Goal: Task Accomplishment & Management: Manage account settings

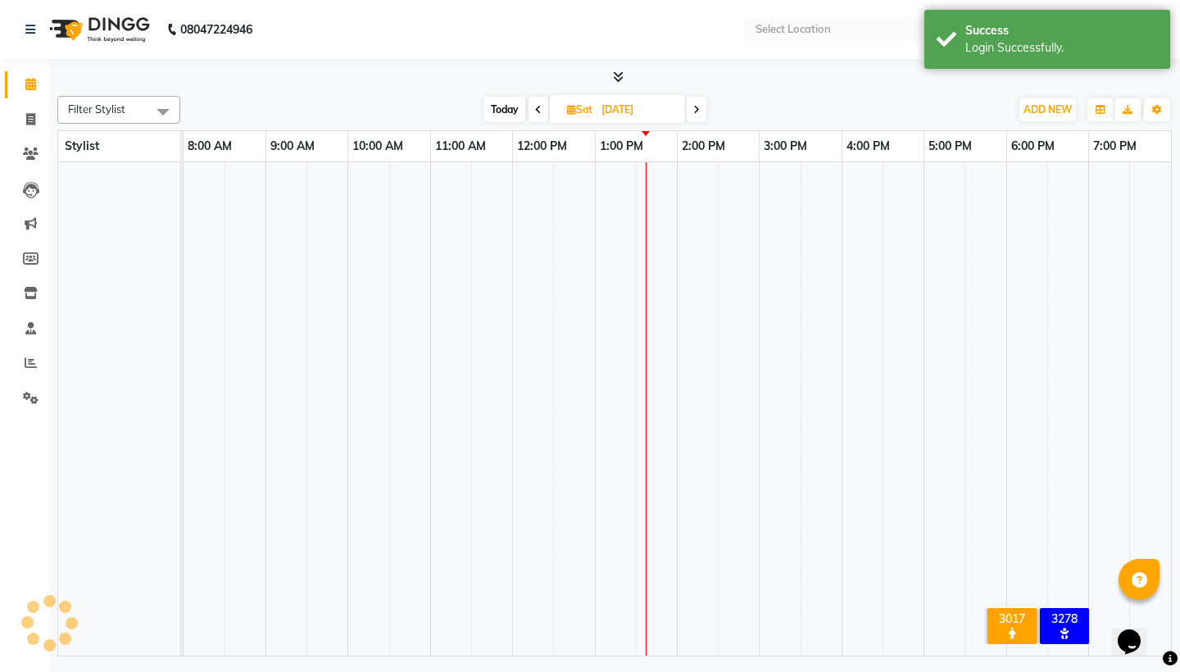
select select "en"
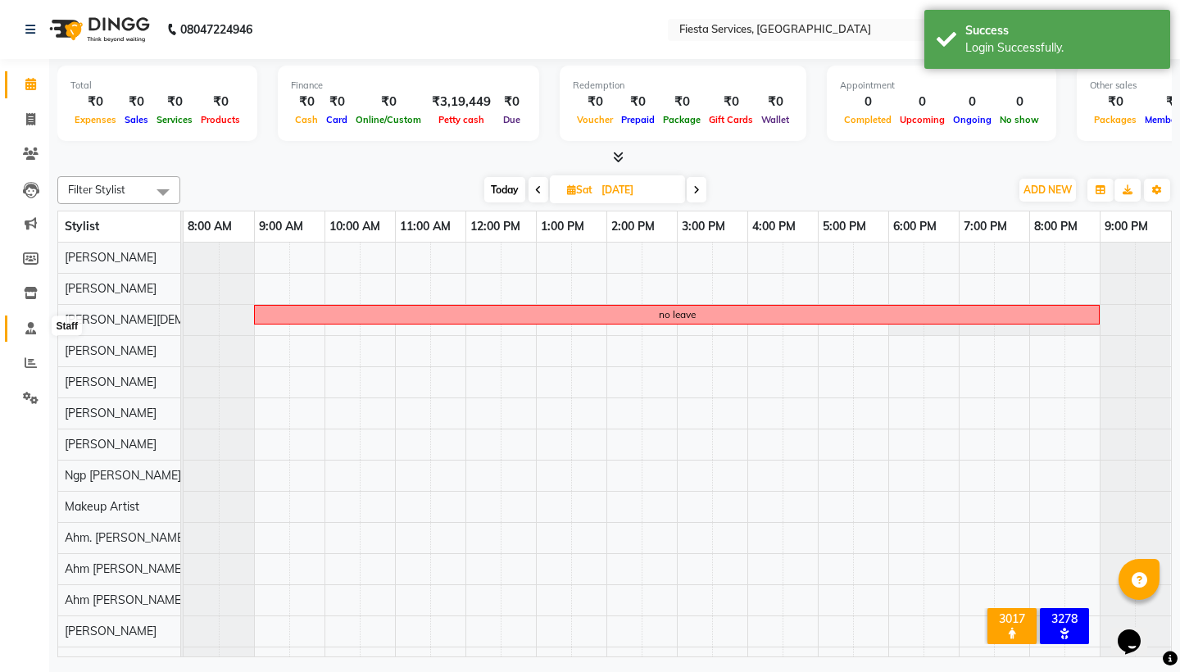
click at [34, 326] on icon at bounding box center [30, 328] width 11 height 12
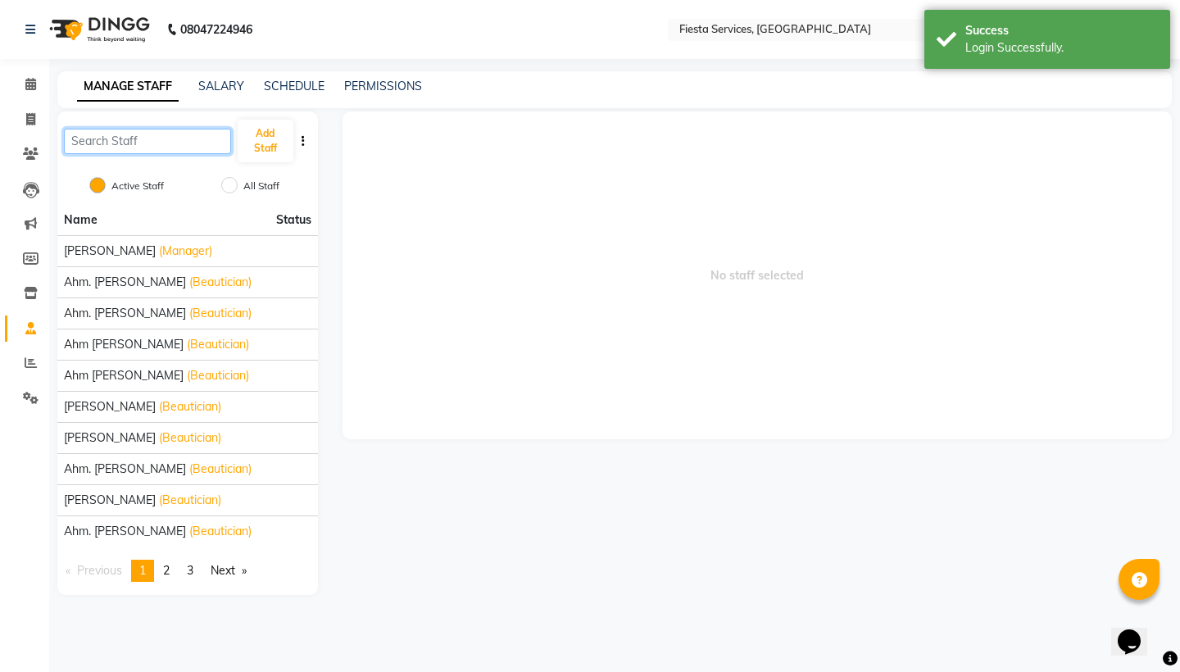
click at [145, 141] on input "text" at bounding box center [147, 141] width 167 height 25
click at [234, 572] on link "Next page" at bounding box center [228, 571] width 52 height 22
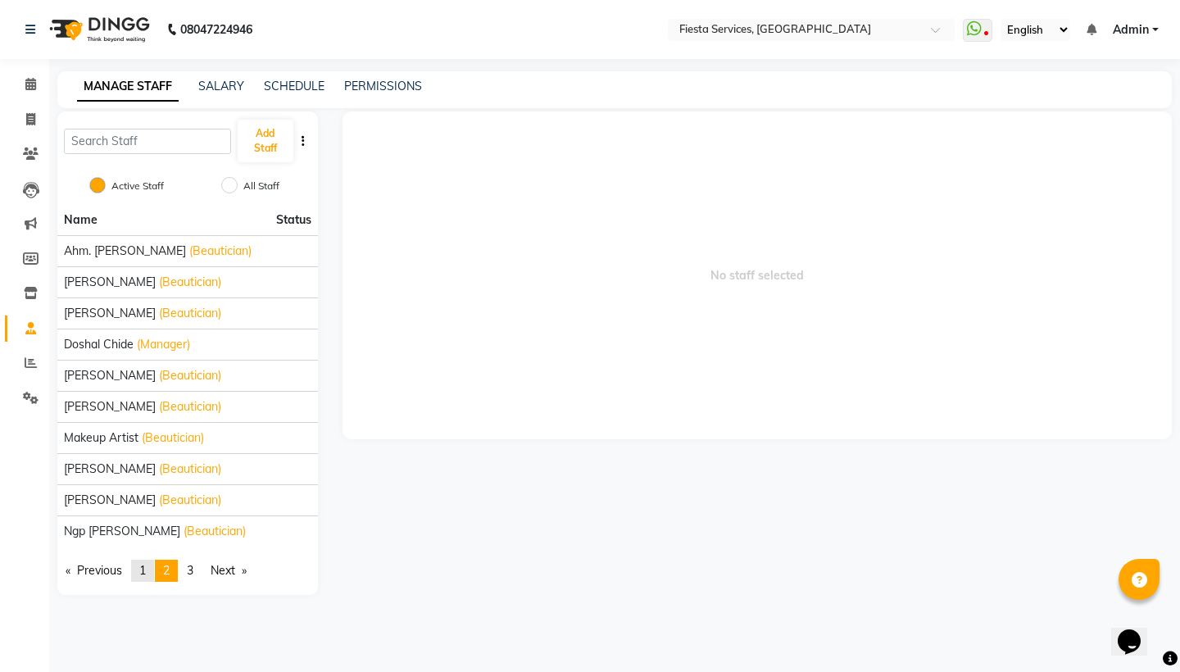
click at [143, 567] on span "1" at bounding box center [142, 570] width 7 height 15
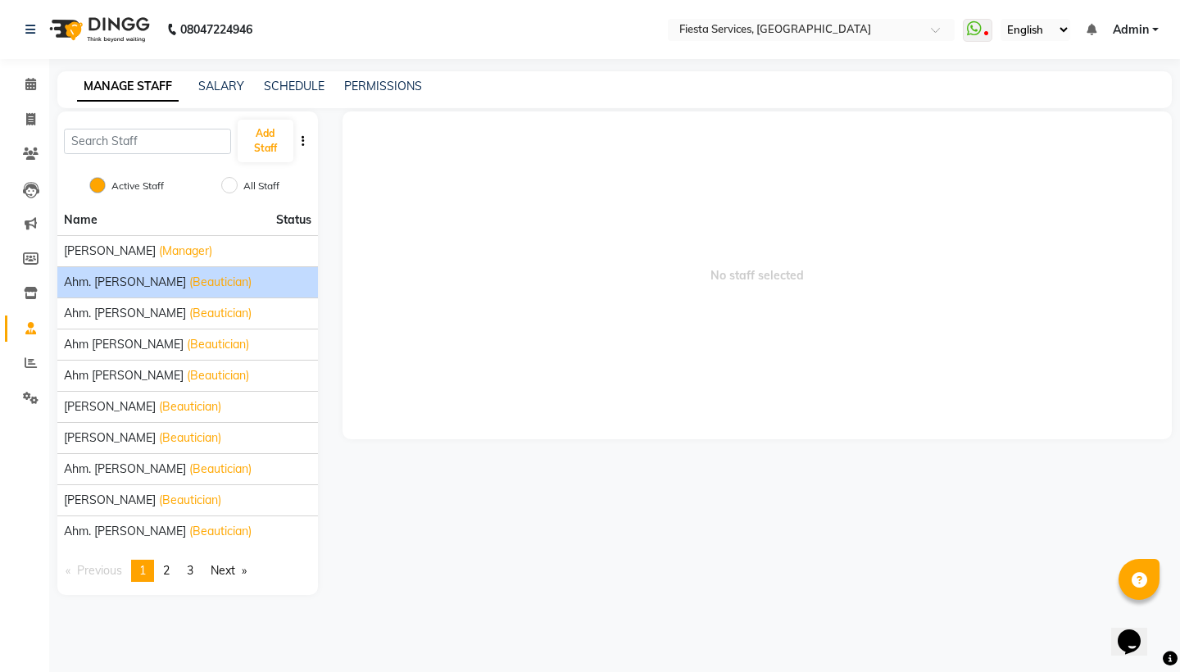
click at [143, 275] on span "Ahm. Hiral Chauhan" at bounding box center [125, 282] width 122 height 17
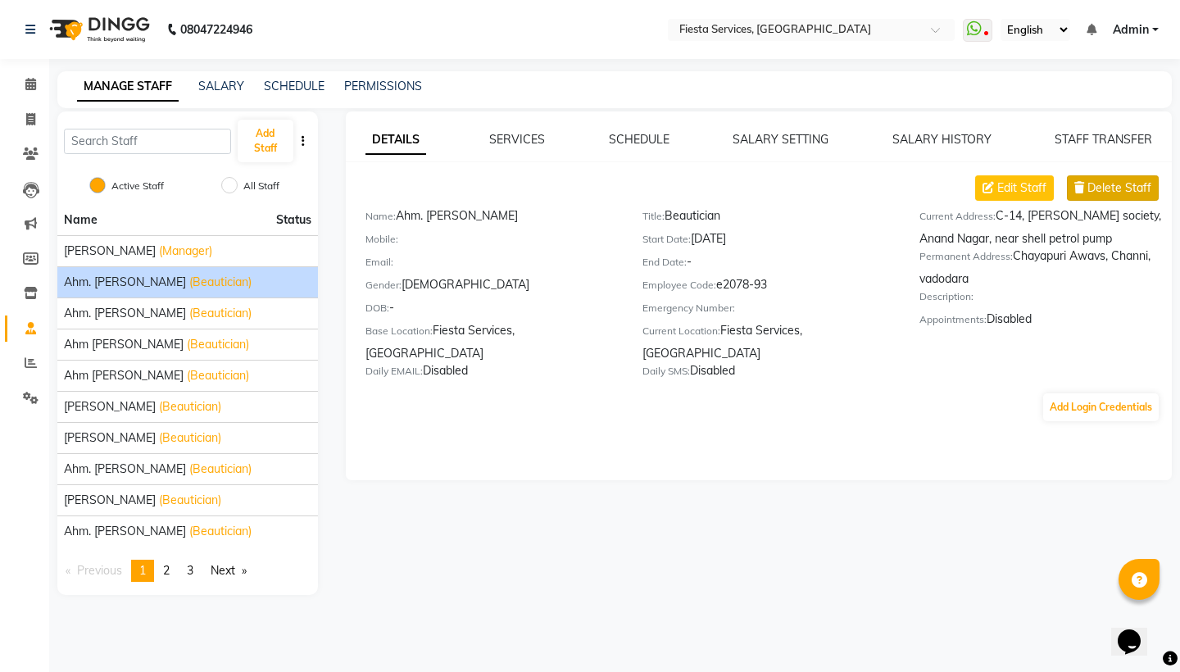
click at [1133, 184] on span "Delete Staff" at bounding box center [1120, 187] width 64 height 17
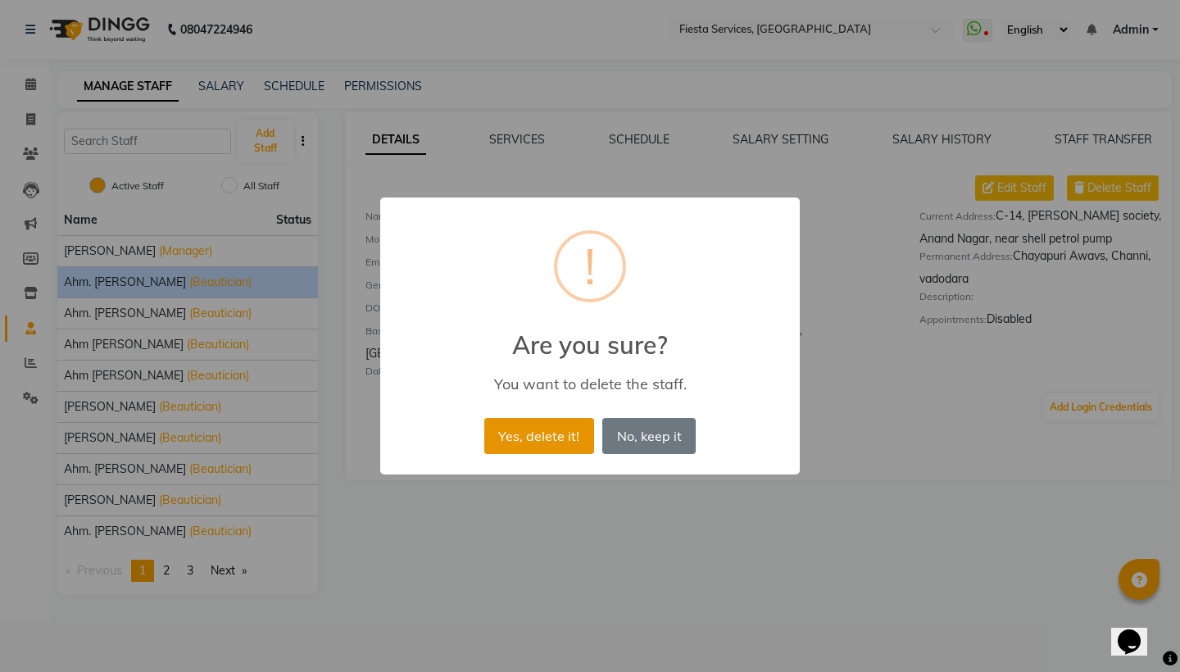
click at [576, 443] on button "Yes, delete it!" at bounding box center [539, 436] width 110 height 36
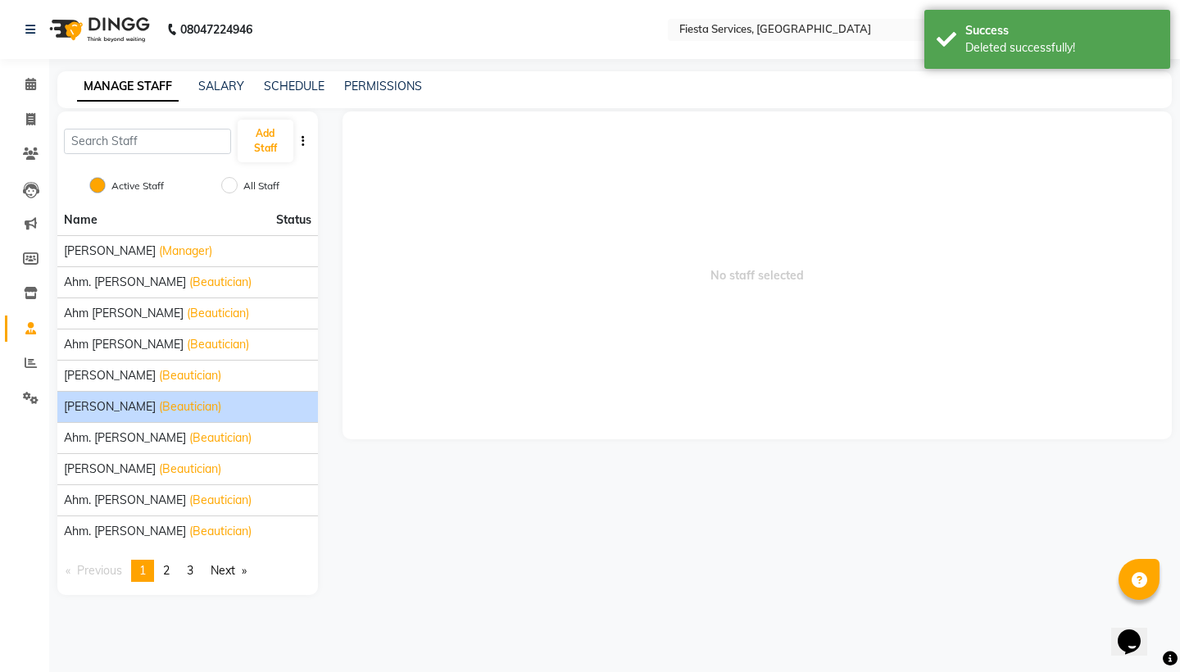
click at [148, 406] on span "Ahm Shalu Shah" at bounding box center [110, 406] width 92 height 17
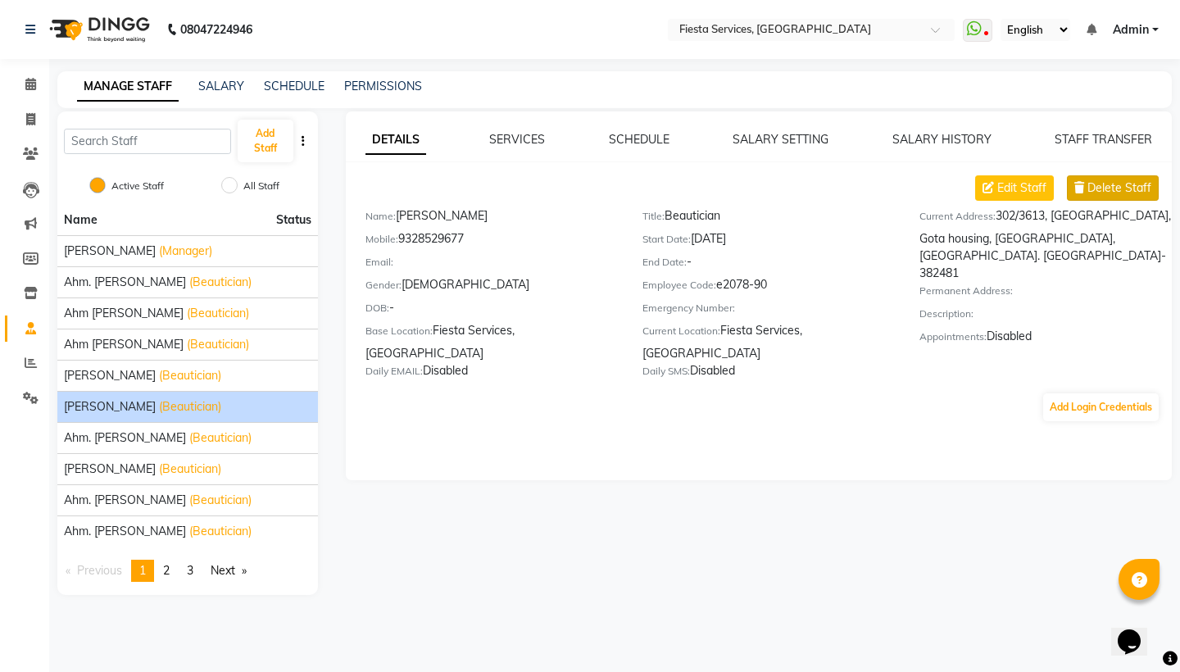
click at [1130, 193] on span "Delete Staff" at bounding box center [1120, 187] width 64 height 17
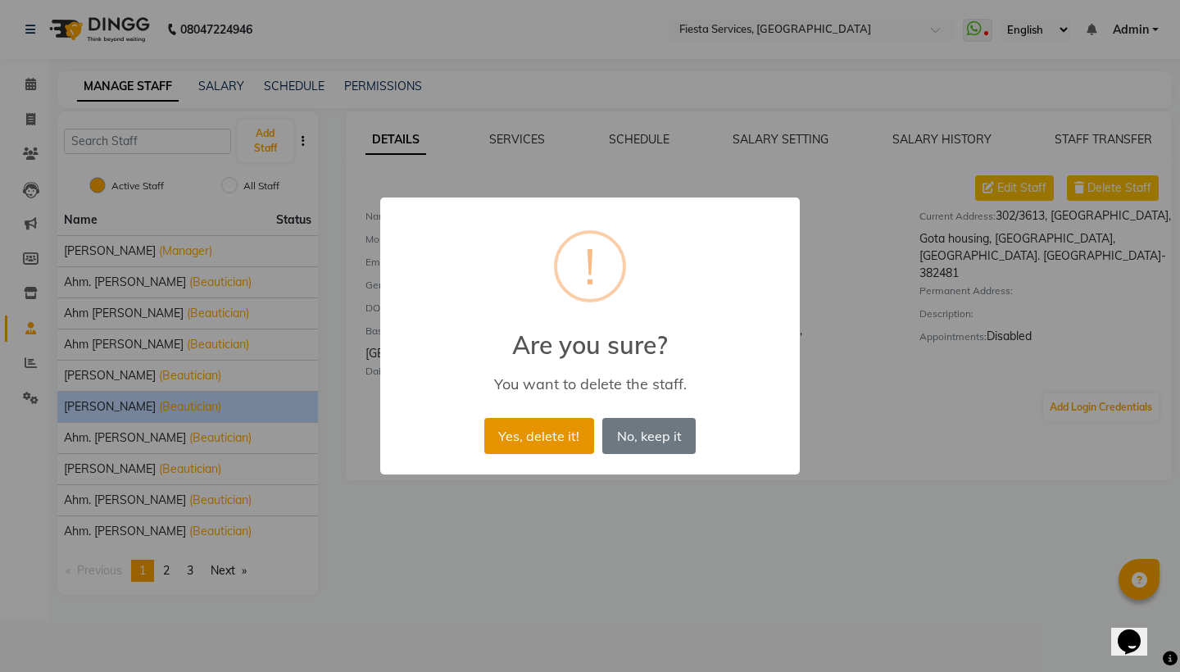
click at [535, 441] on button "Yes, delete it!" at bounding box center [539, 436] width 110 height 36
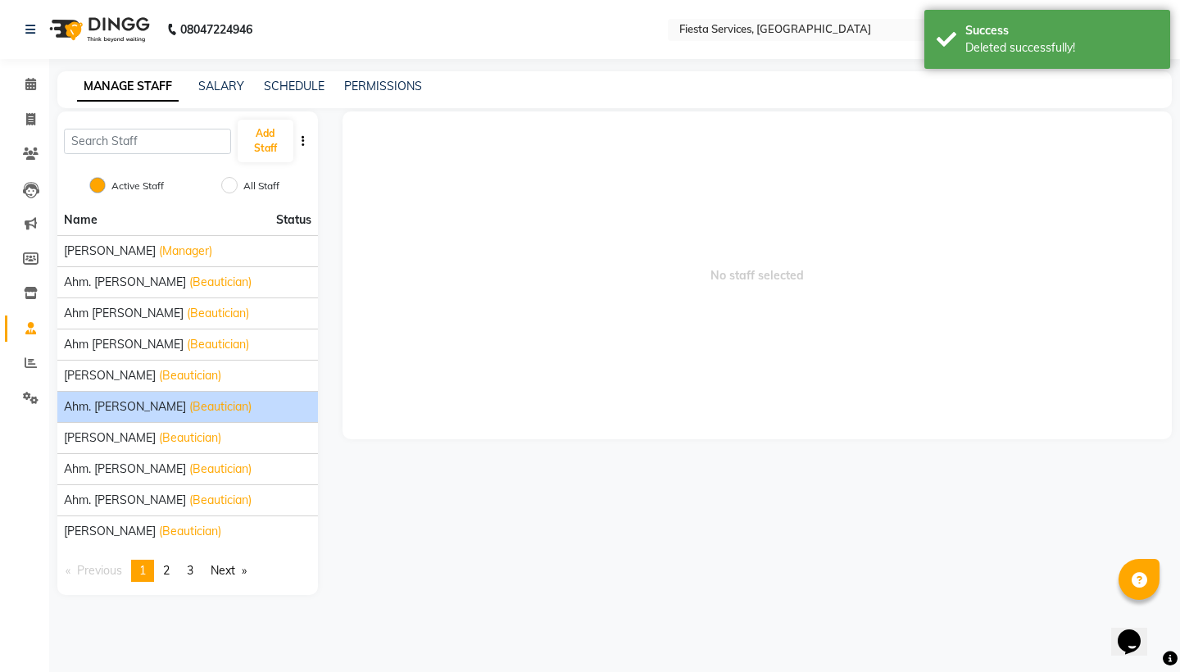
click at [143, 409] on span "Ahm. Sheetal Vasita" at bounding box center [125, 406] width 122 height 17
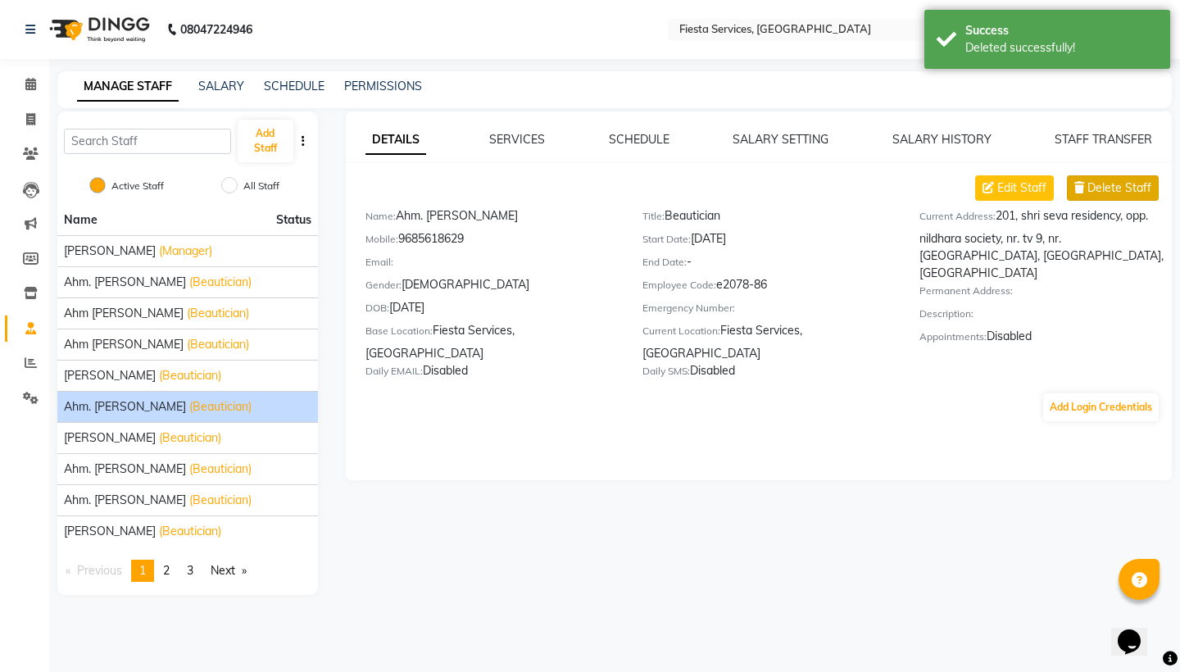
click at [1112, 193] on span "Delete Staff" at bounding box center [1120, 187] width 64 height 17
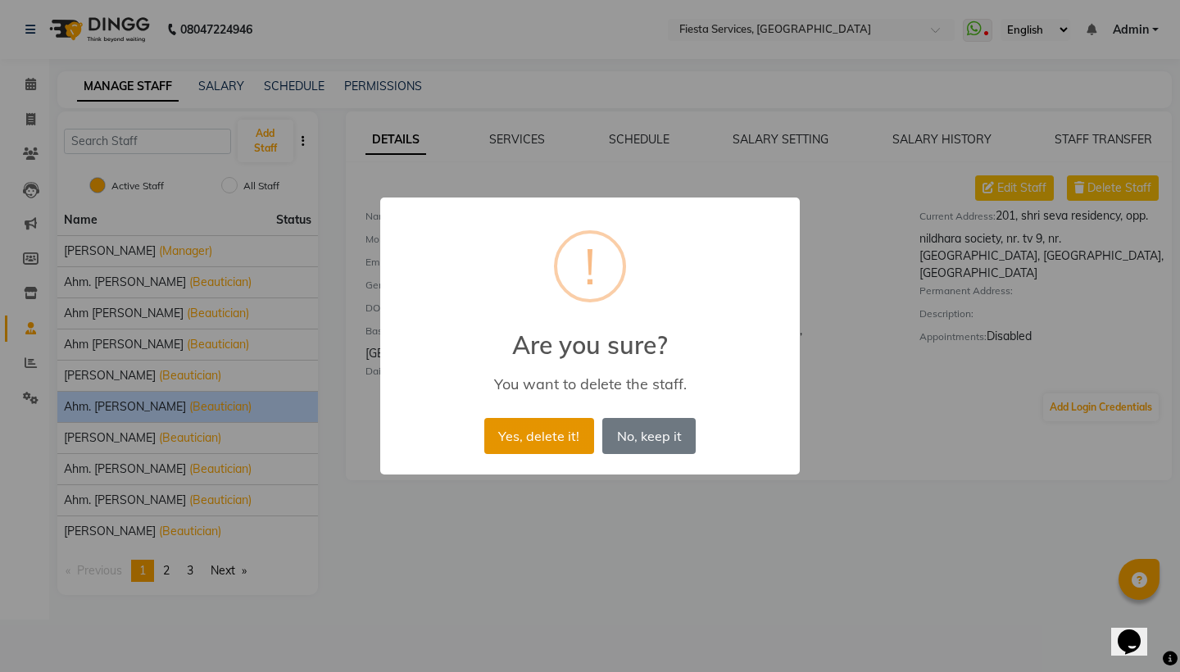
click at [555, 443] on button "Yes, delete it!" at bounding box center [539, 436] width 110 height 36
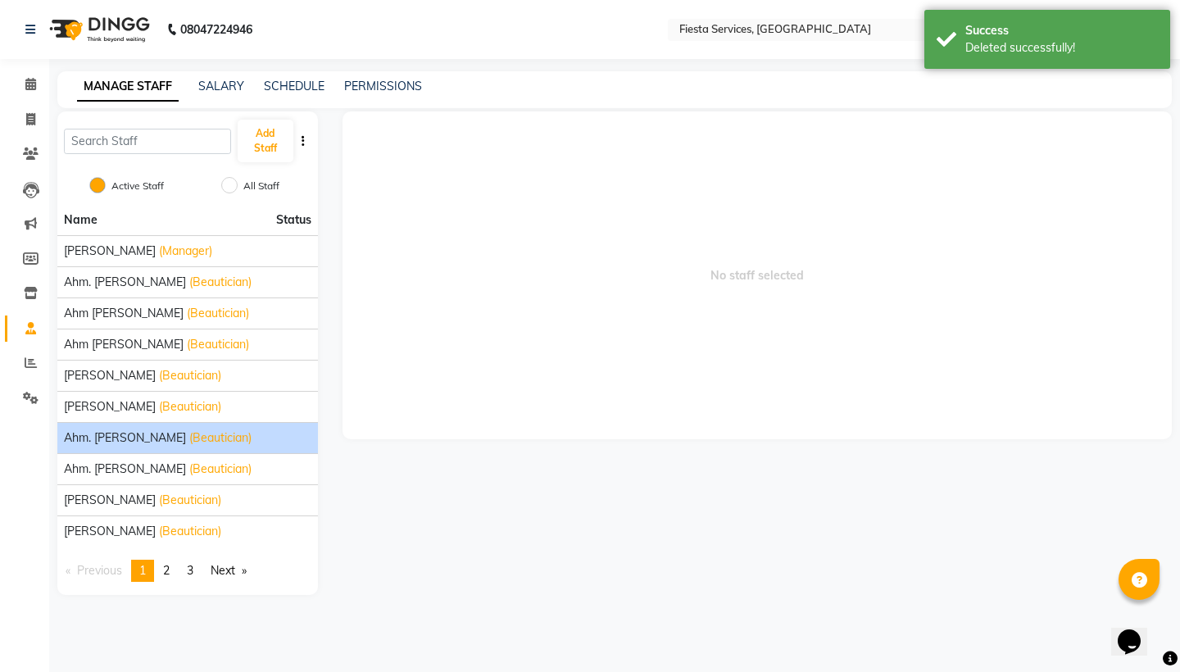
click at [189, 443] on span "(Beautician)" at bounding box center [220, 437] width 62 height 17
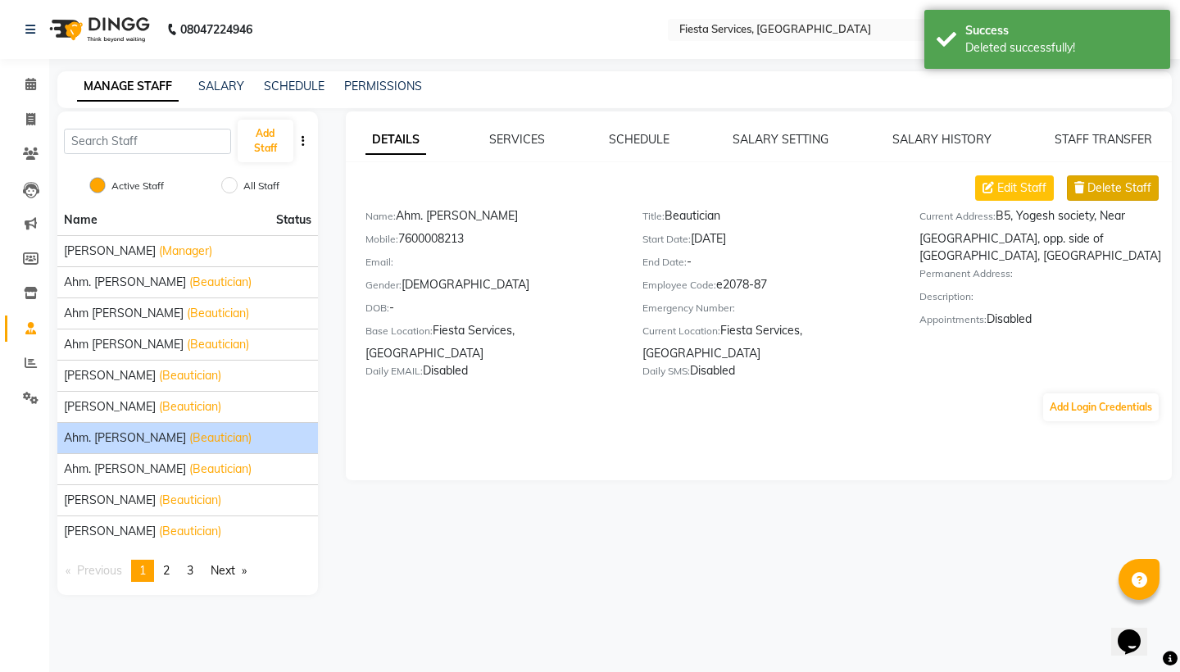
click at [1138, 195] on span "Delete Staff" at bounding box center [1120, 187] width 64 height 17
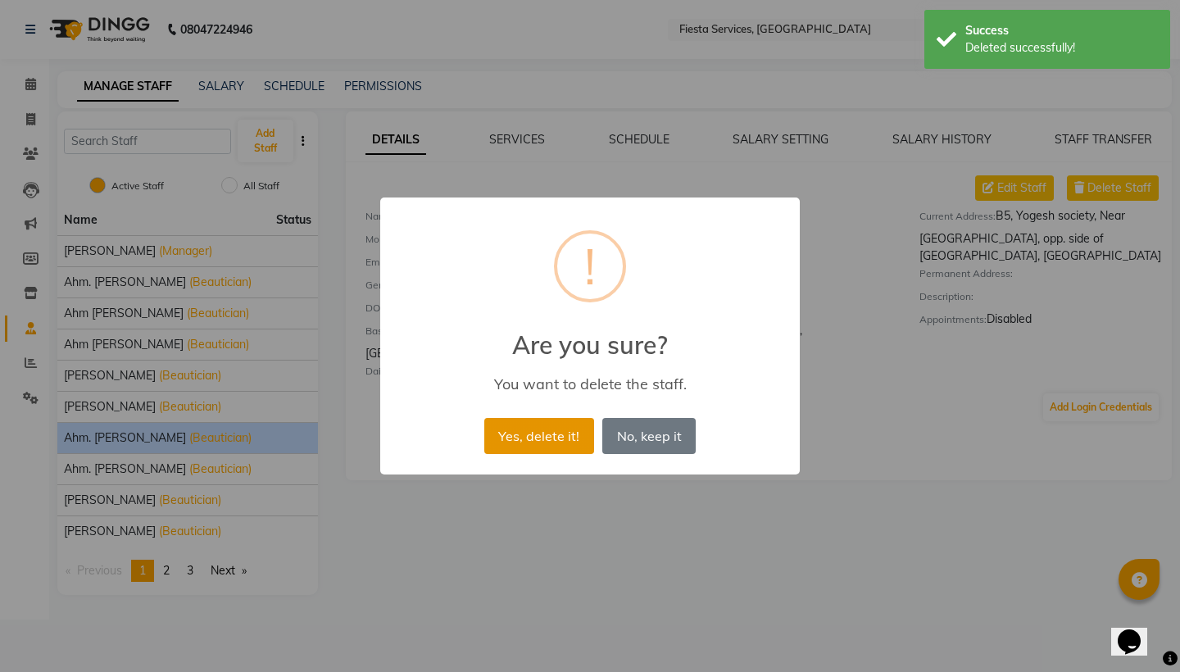
click at [544, 427] on button "Yes, delete it!" at bounding box center [539, 436] width 110 height 36
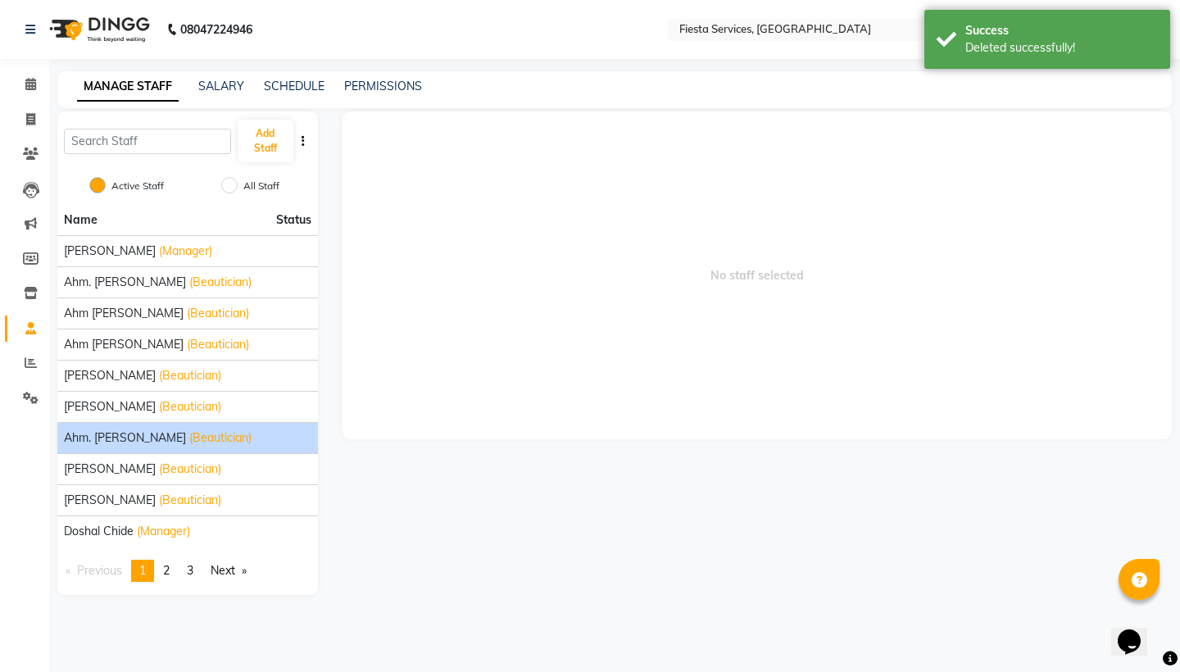
click at [137, 438] on span "Ahm. Urvi Yadav" at bounding box center [125, 437] width 122 height 17
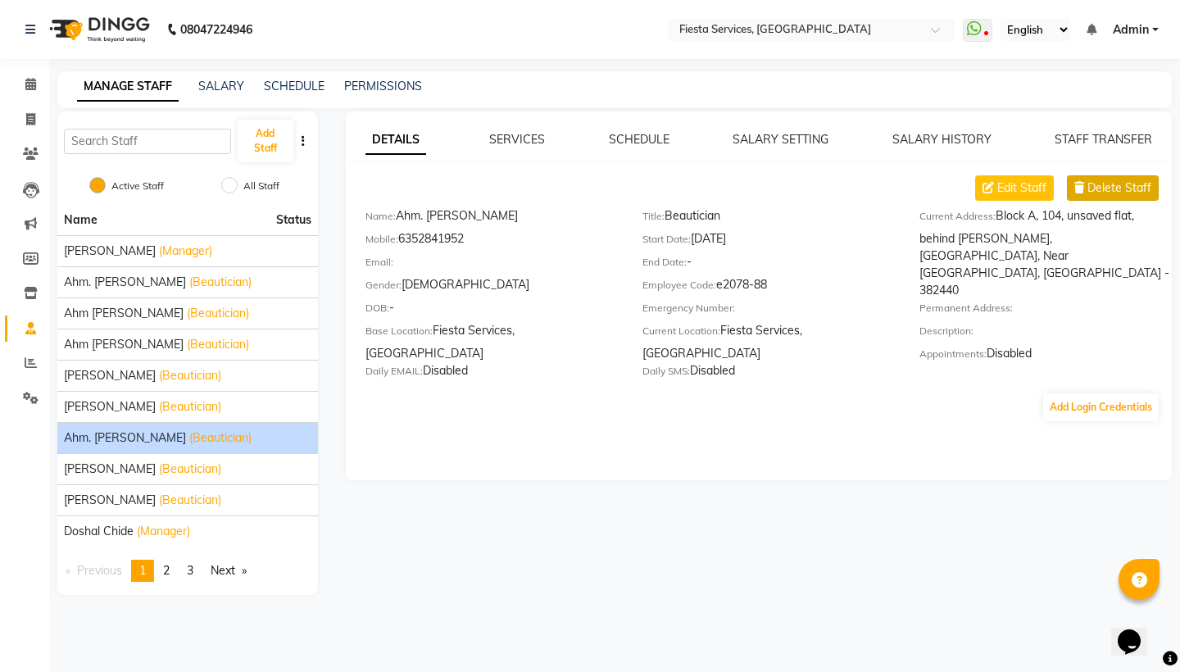
click at [1109, 185] on span "Delete Staff" at bounding box center [1120, 187] width 64 height 17
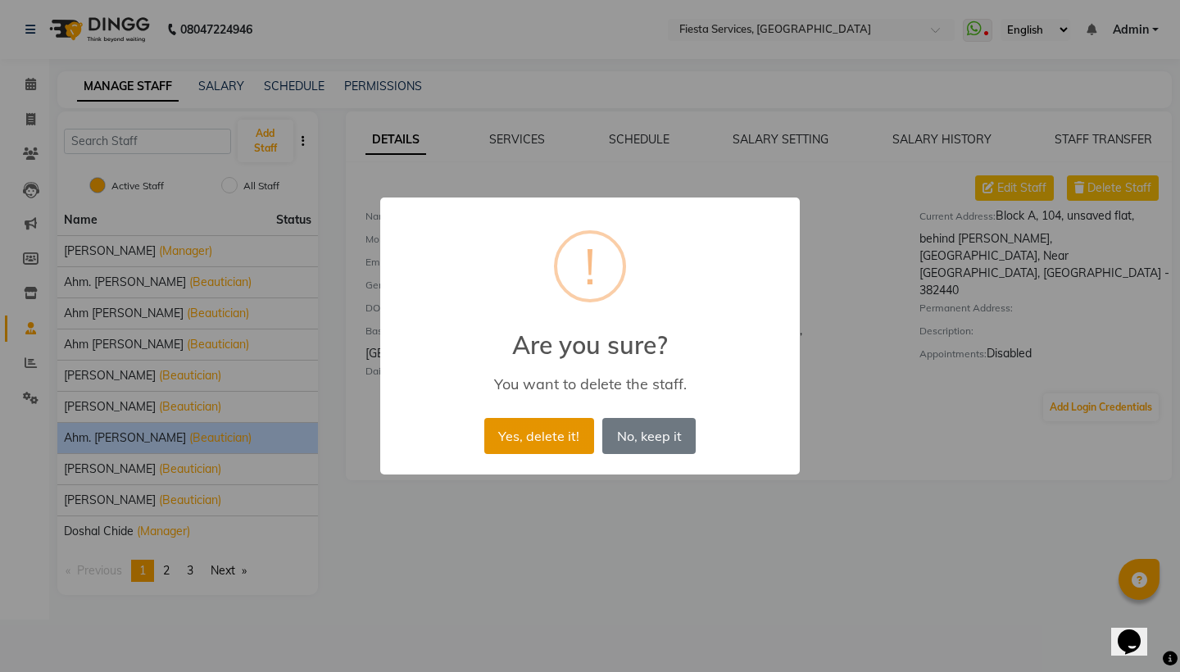
click at [550, 438] on button "Yes, delete it!" at bounding box center [539, 436] width 110 height 36
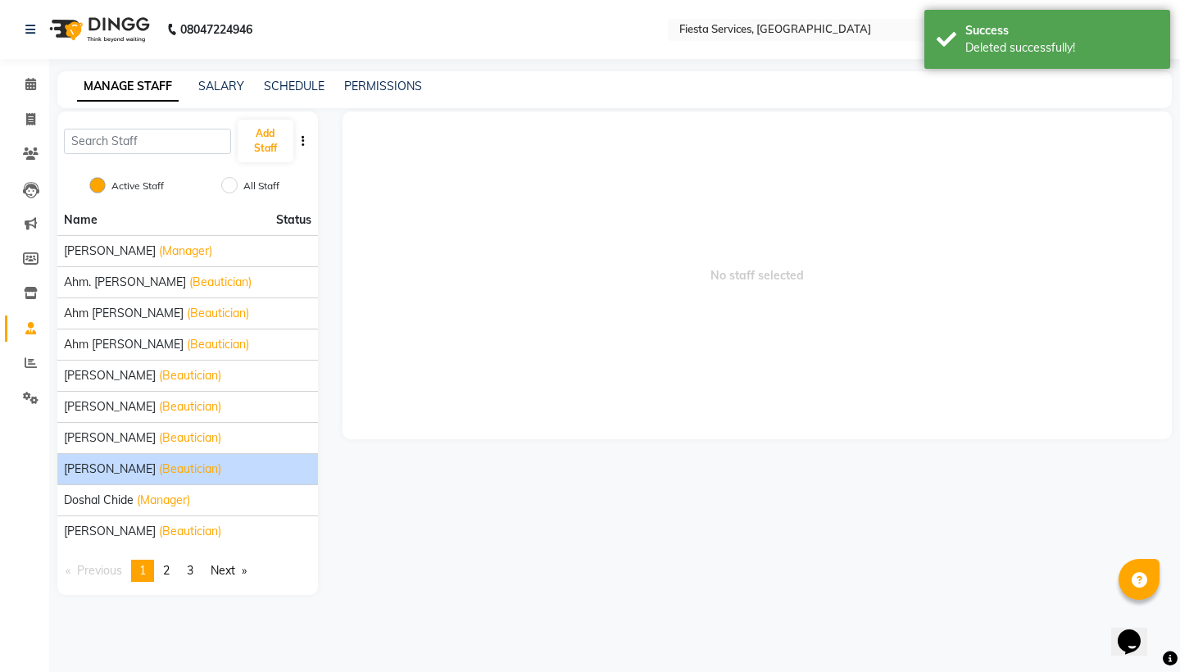
click at [133, 475] on div "Dipa Shende (Beautician)" at bounding box center [188, 469] width 248 height 17
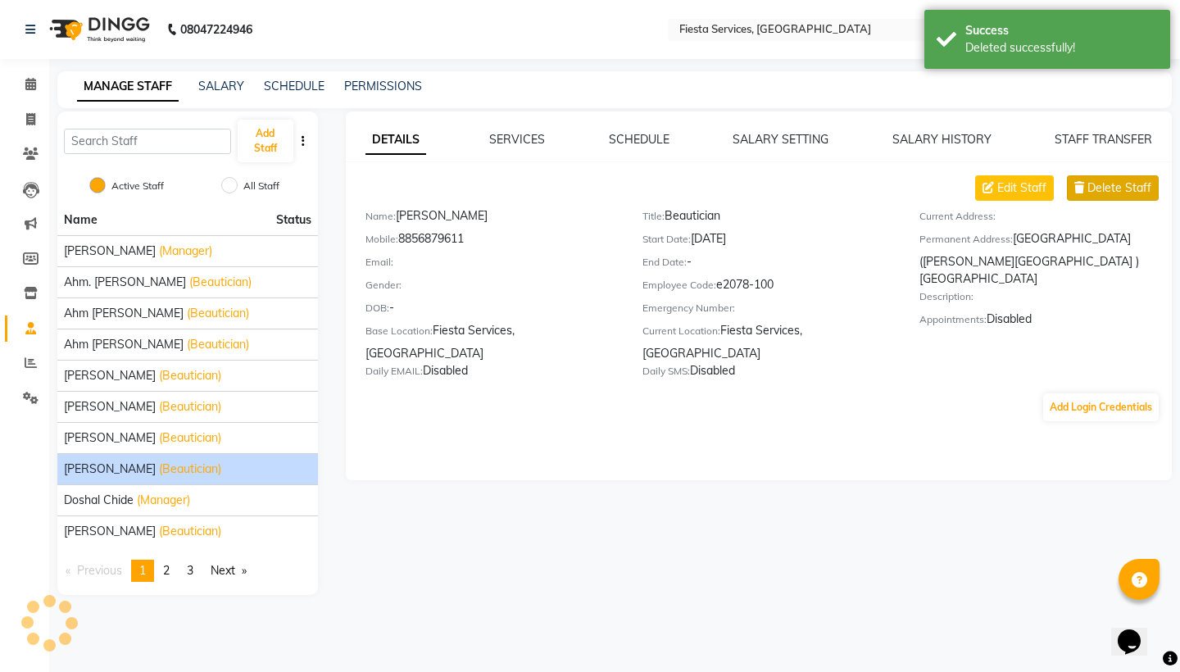
click at [1129, 188] on span "Delete Staff" at bounding box center [1120, 187] width 64 height 17
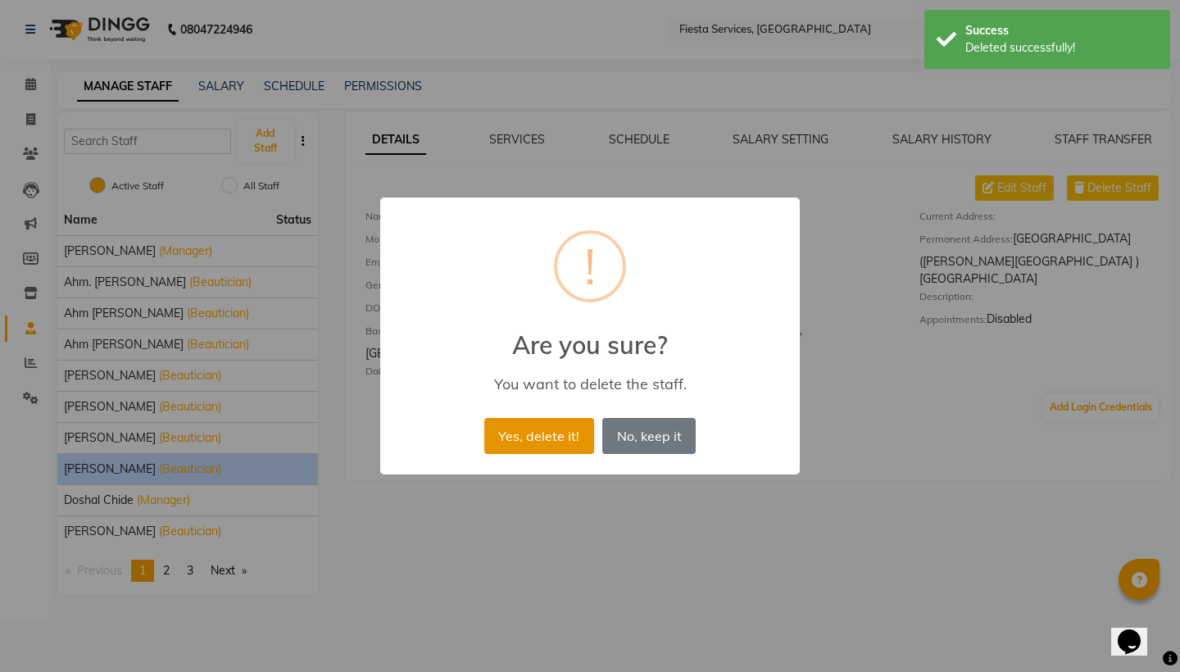
click at [548, 437] on button "Yes, delete it!" at bounding box center [539, 436] width 110 height 36
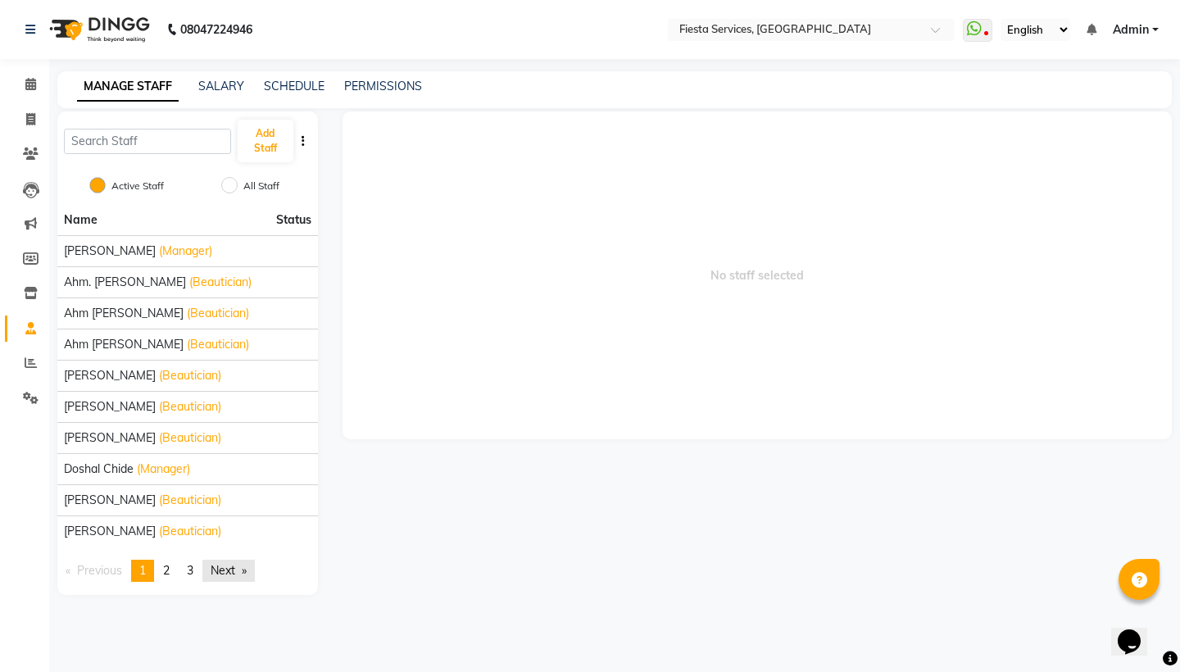
click at [233, 567] on link "Next page" at bounding box center [228, 571] width 52 height 22
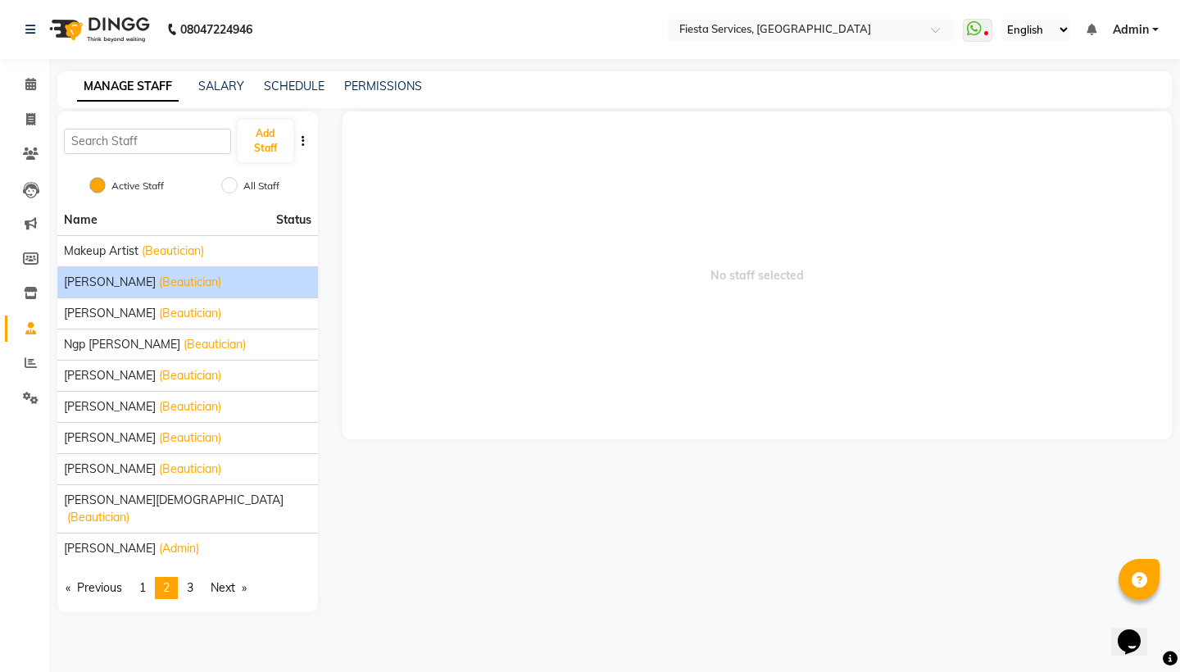
click at [106, 279] on span "Manpreet Kaur" at bounding box center [110, 282] width 92 height 17
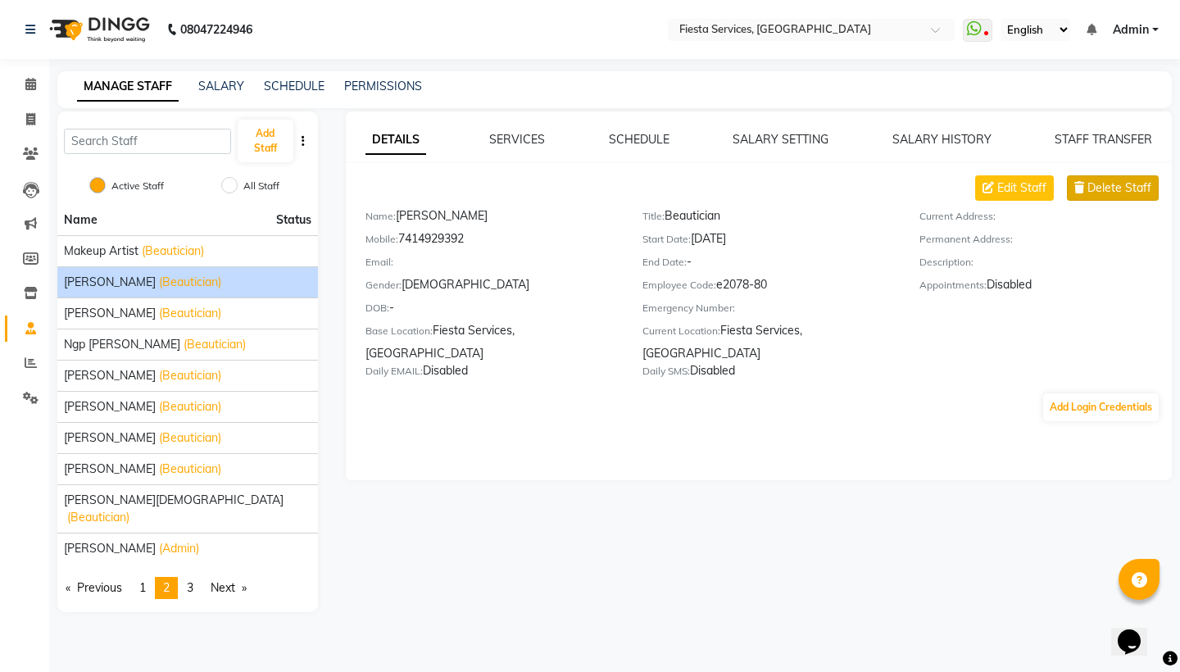
click at [1117, 198] on button "Delete Staff" at bounding box center [1113, 187] width 92 height 25
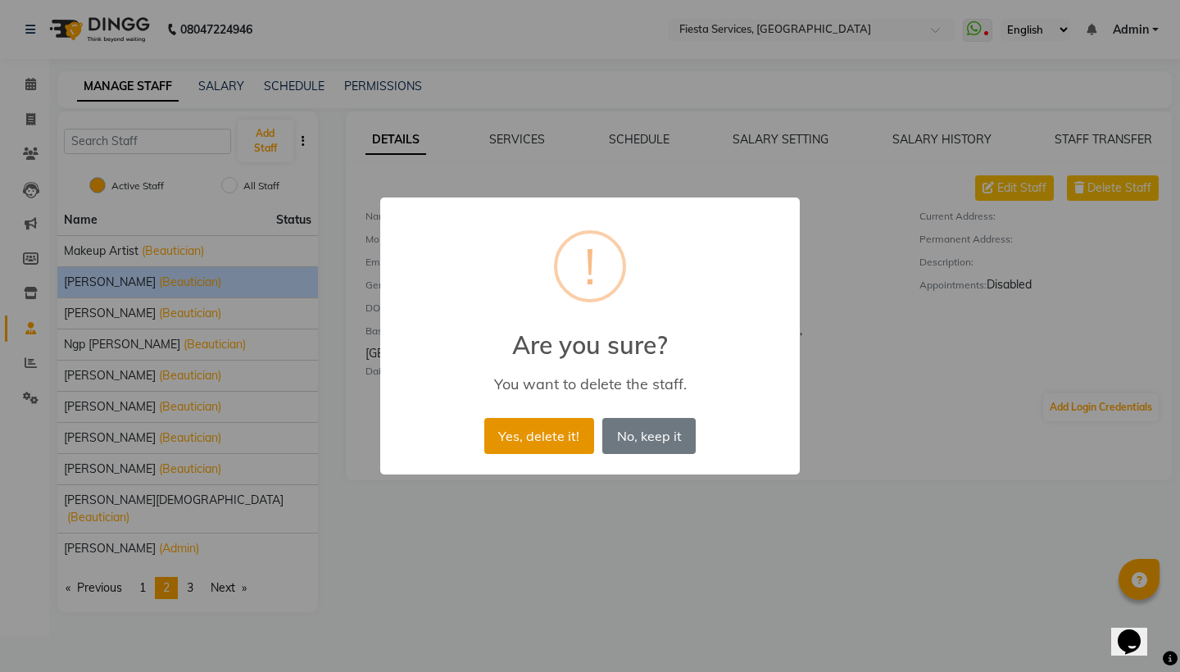
click at [574, 434] on button "Yes, delete it!" at bounding box center [539, 436] width 110 height 36
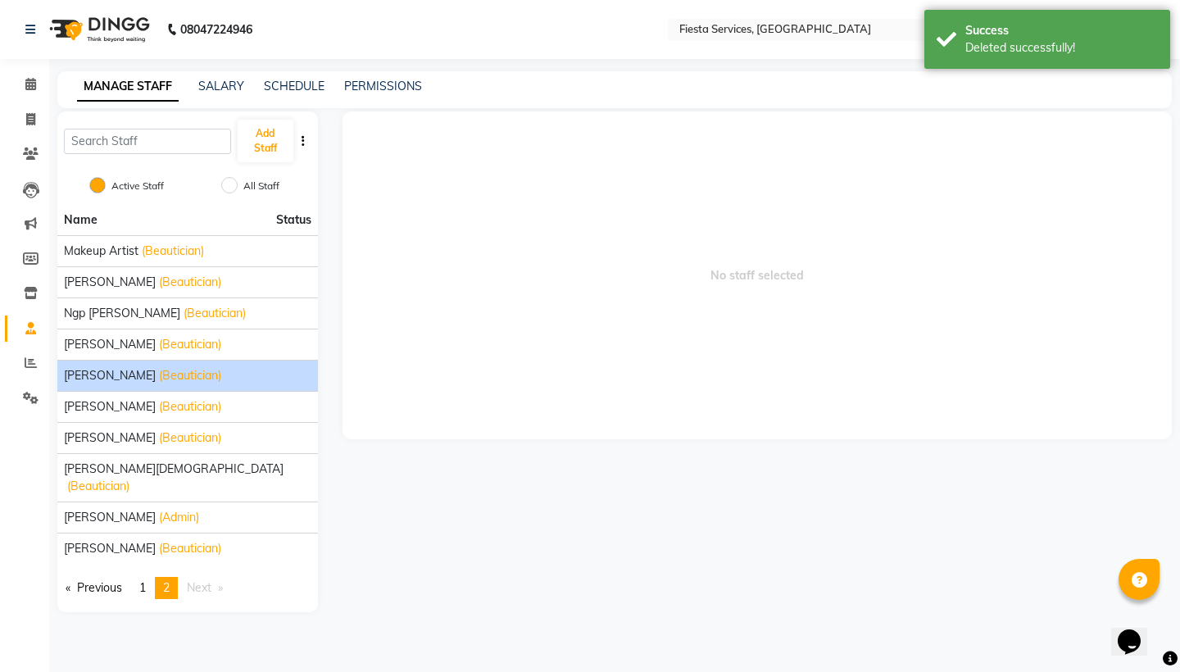
click at [131, 379] on span "Sheetal Wakudkar" at bounding box center [110, 375] width 92 height 17
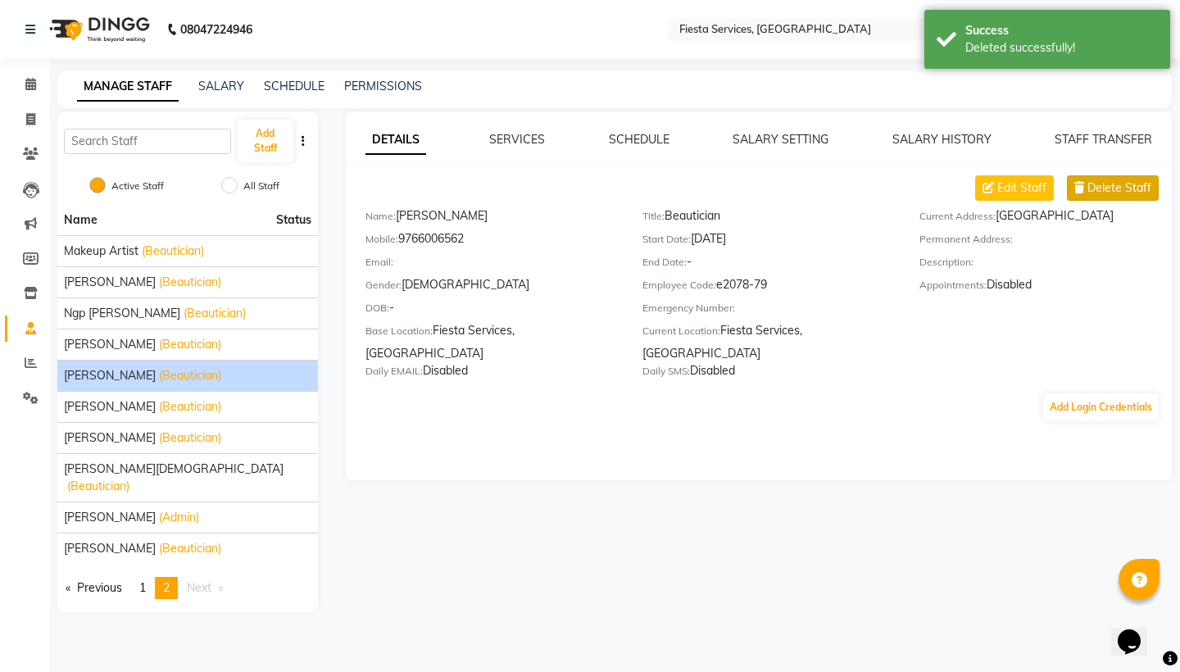
click at [1098, 184] on span "Delete Staff" at bounding box center [1120, 187] width 64 height 17
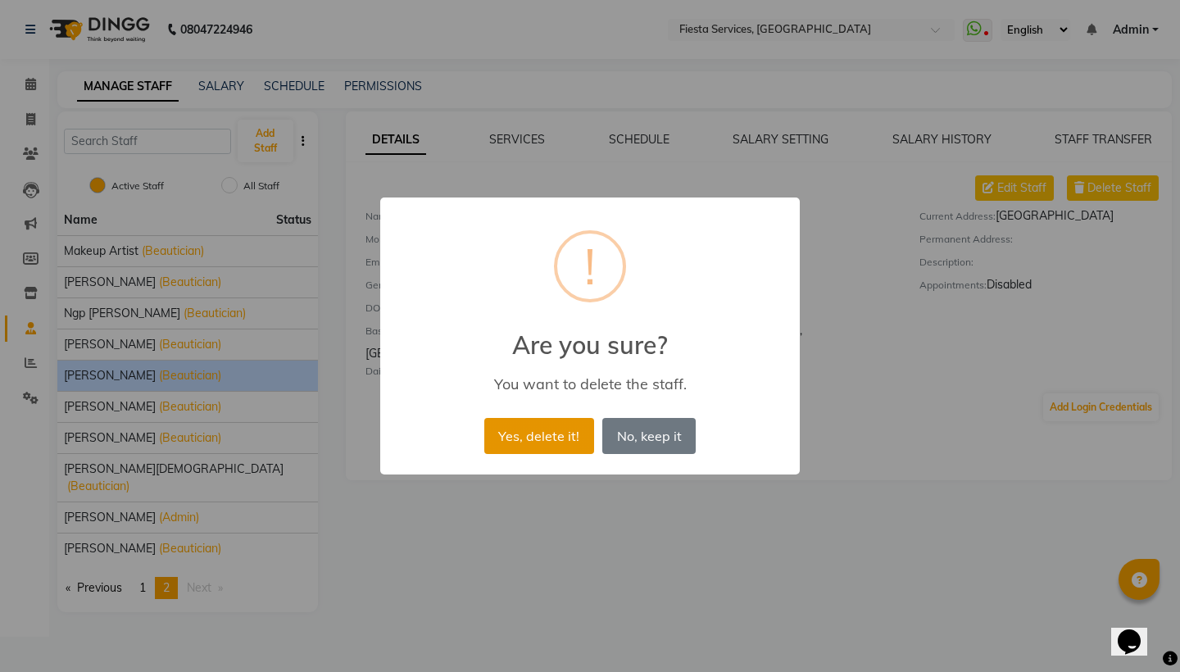
click at [551, 432] on button "Yes, delete it!" at bounding box center [539, 436] width 110 height 36
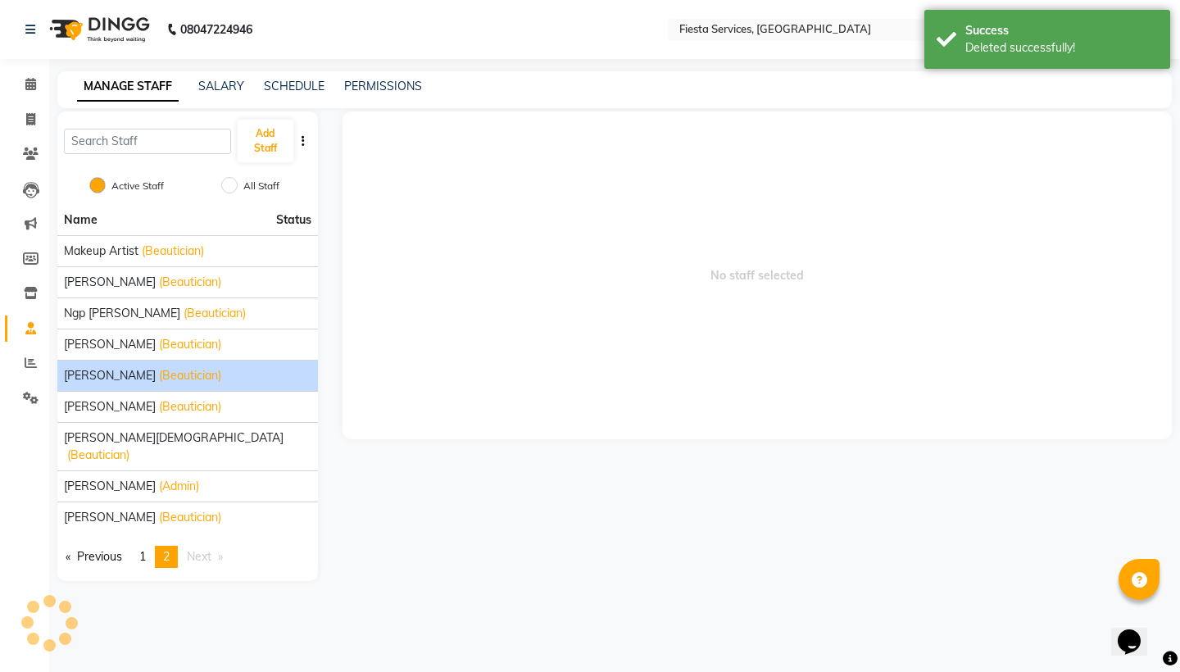
click at [125, 379] on span "Shraddha Ladekar" at bounding box center [110, 375] width 92 height 17
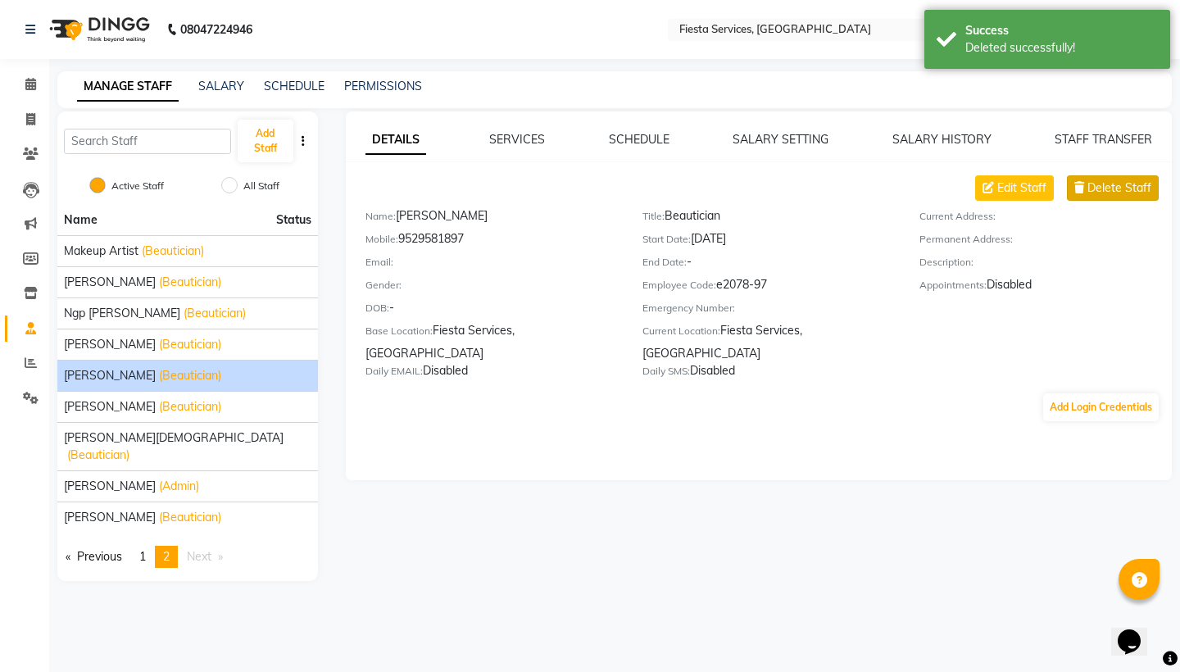
click at [1124, 190] on span "Delete Staff" at bounding box center [1120, 187] width 64 height 17
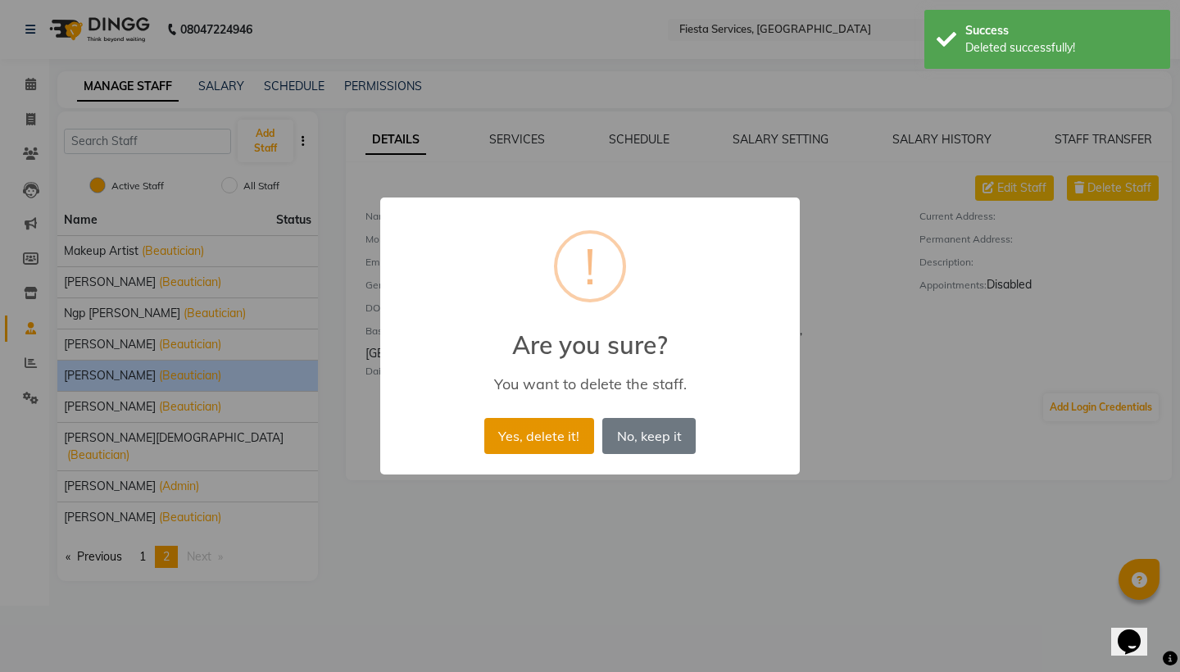
click at [555, 434] on button "Yes, delete it!" at bounding box center [539, 436] width 110 height 36
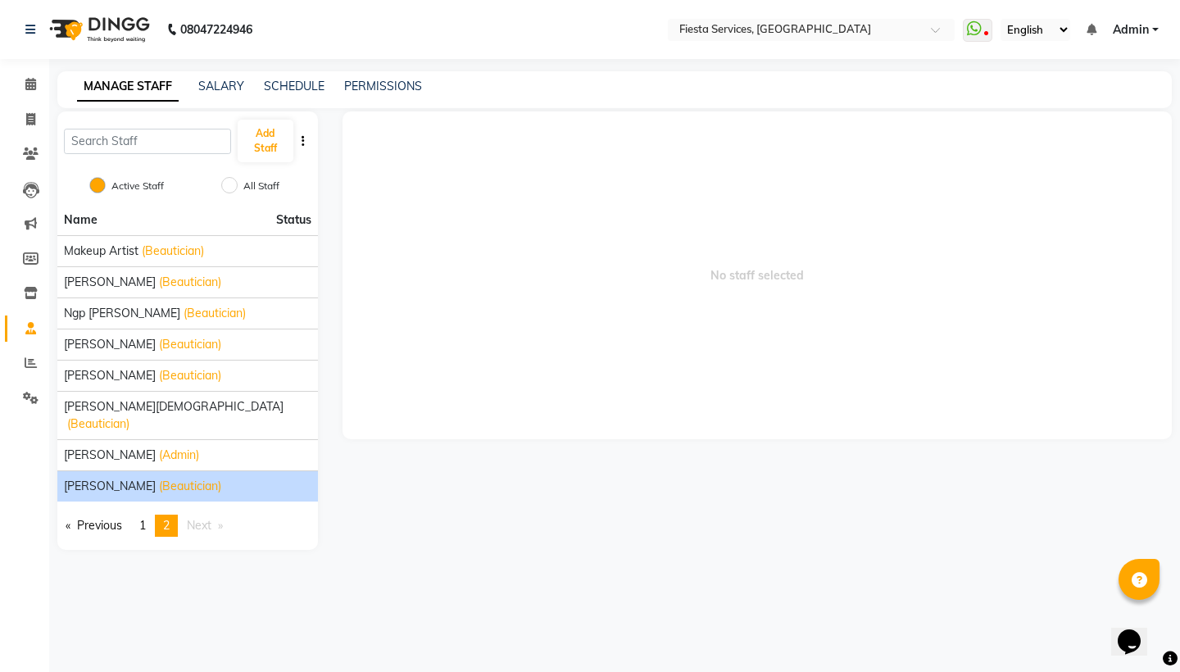
click at [129, 478] on span "Tina Mankuwar" at bounding box center [110, 486] width 92 height 17
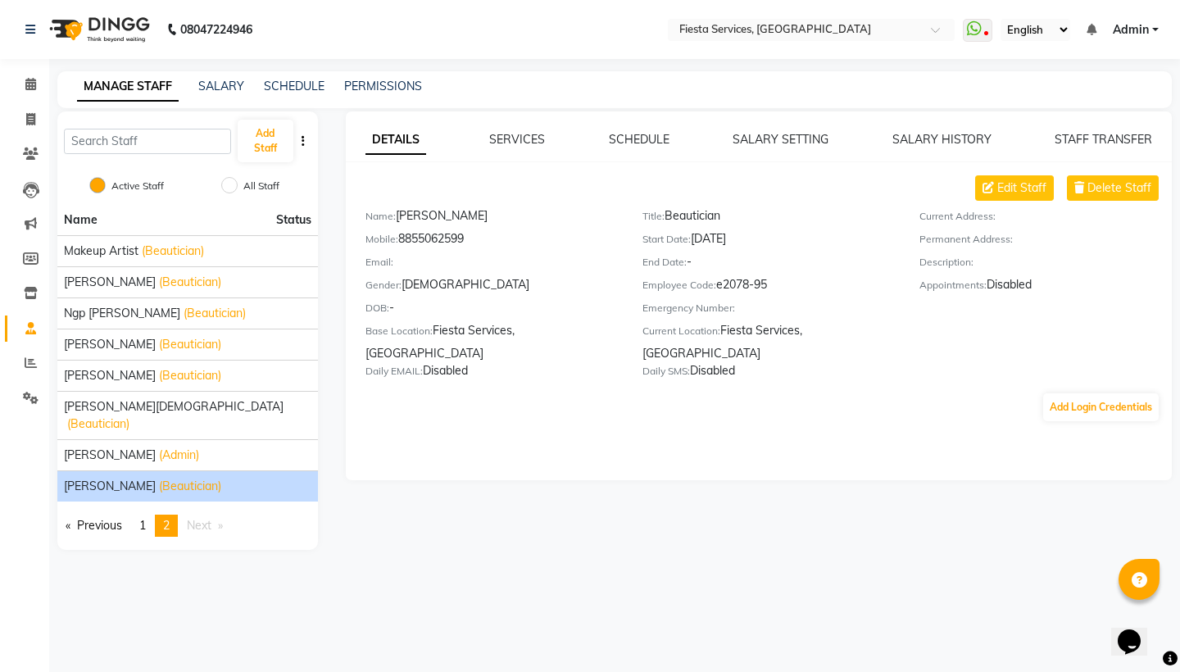
click at [1107, 202] on div "Edit Staff Delete Staff Name: Tina Mankuwar Mobile: 8855062599 Email: Gender: f…" at bounding box center [769, 280] width 807 height 210
click at [1113, 190] on span "Delete Staff" at bounding box center [1120, 187] width 64 height 17
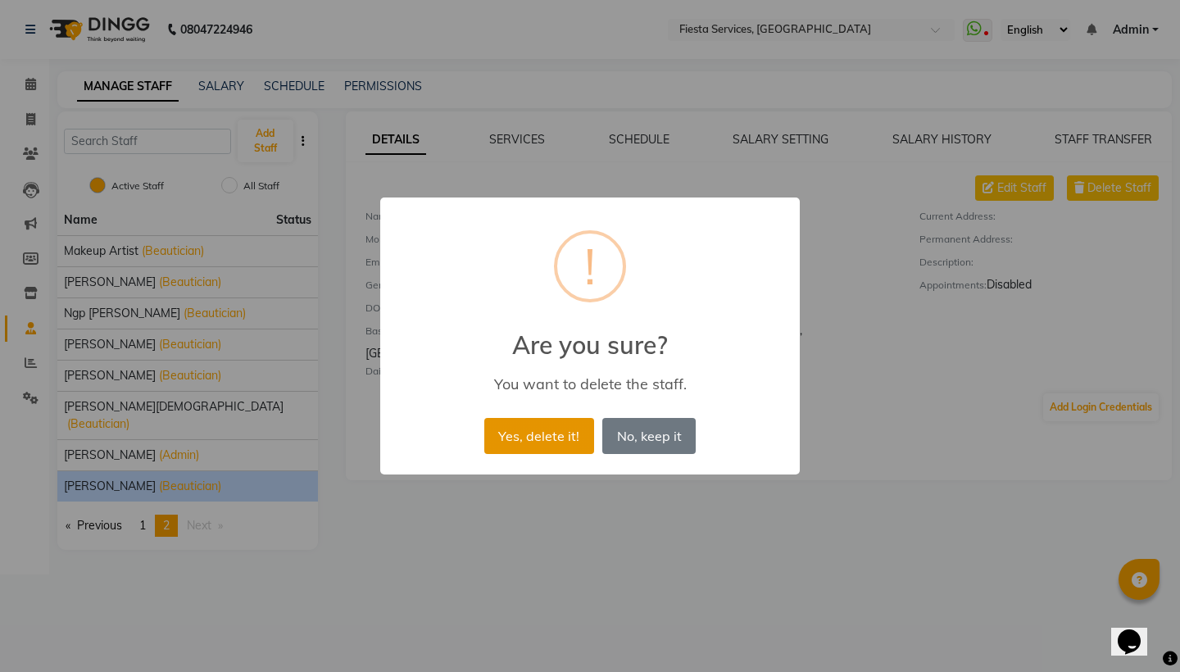
click at [561, 442] on button "Yes, delete it!" at bounding box center [539, 436] width 110 height 36
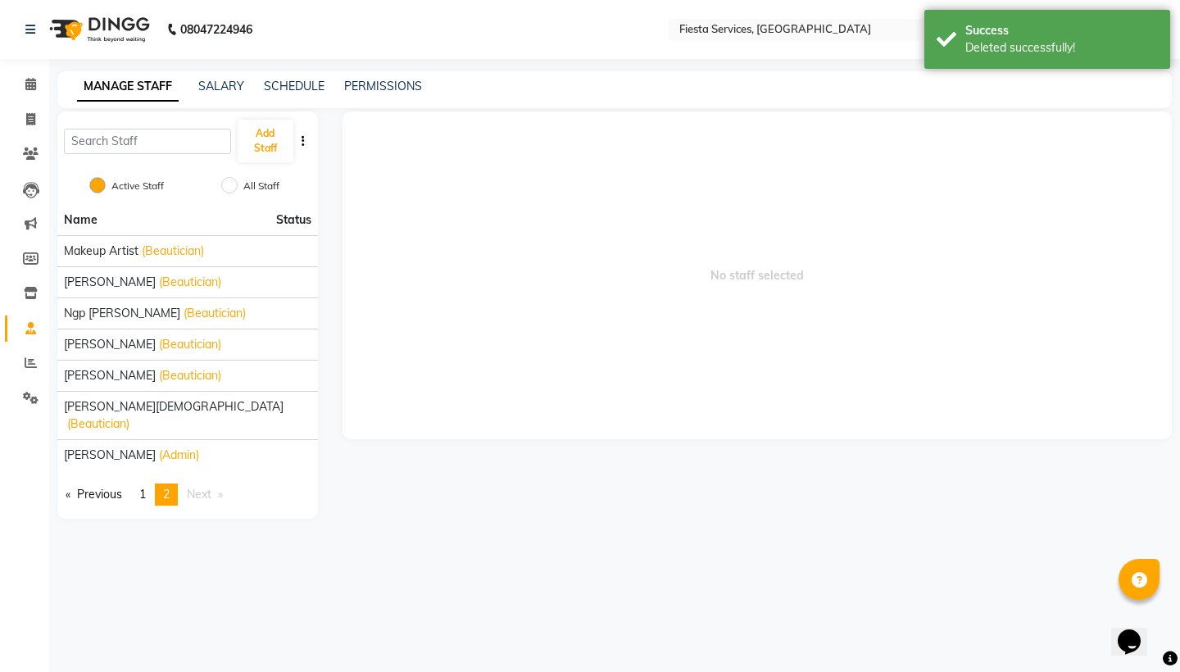
click at [231, 182] on input "All Staff" at bounding box center [229, 185] width 16 height 16
radio input "true"
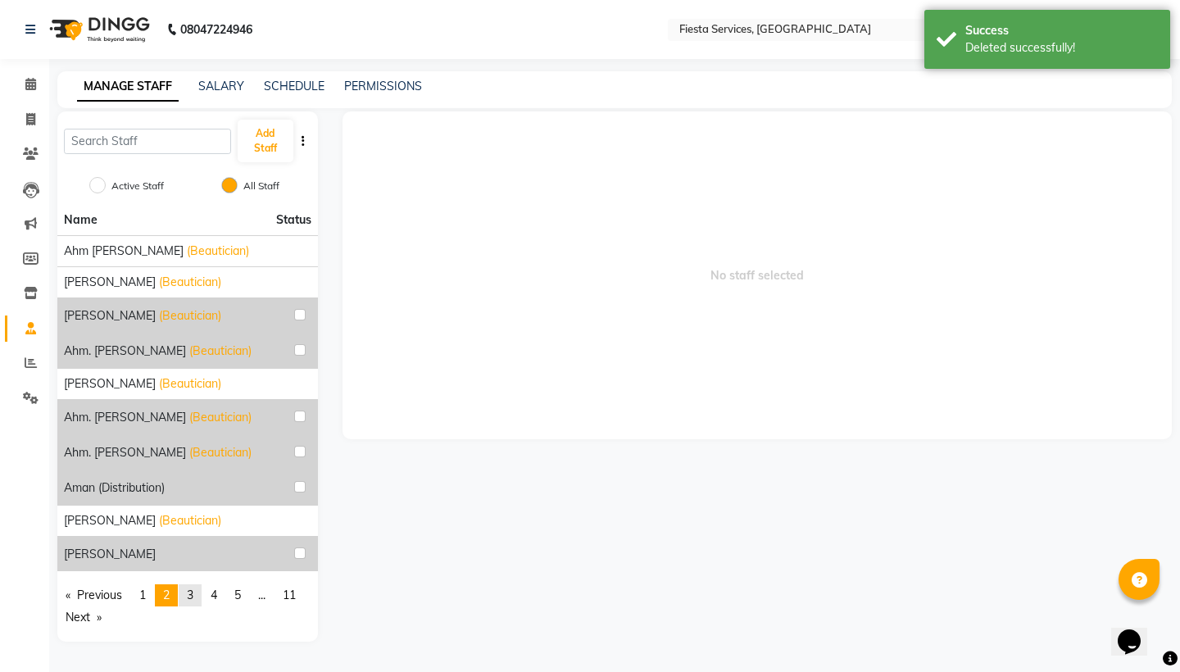
click at [193, 593] on span "3" at bounding box center [190, 595] width 7 height 15
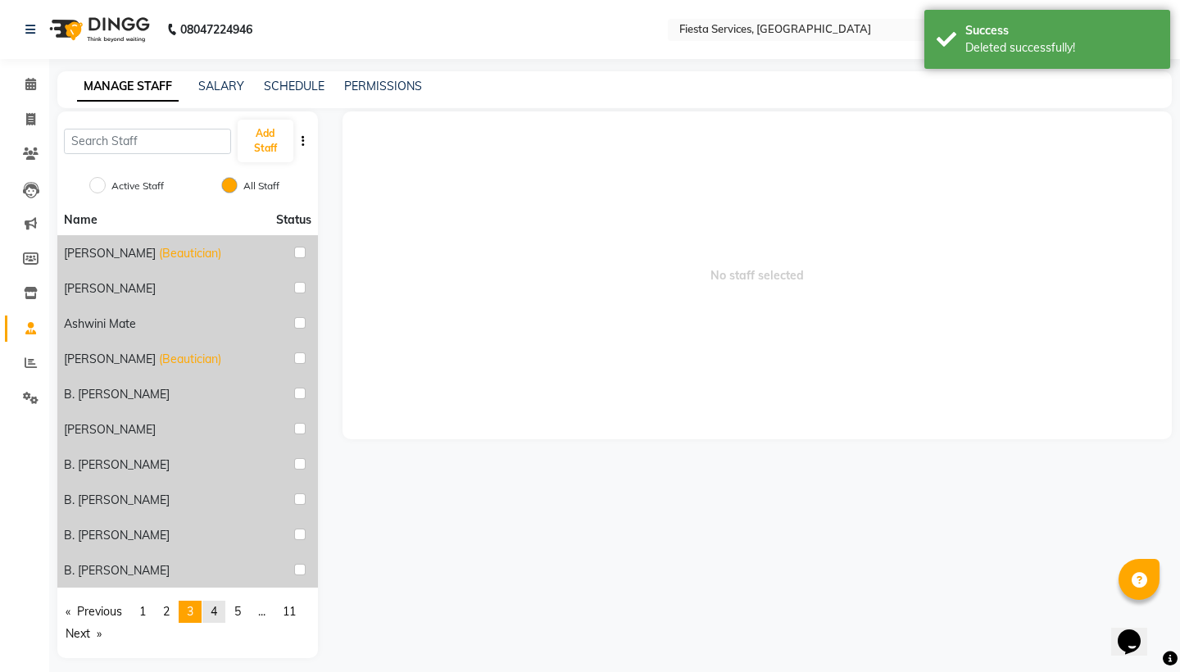
click at [217, 612] on span "4" at bounding box center [214, 611] width 7 height 15
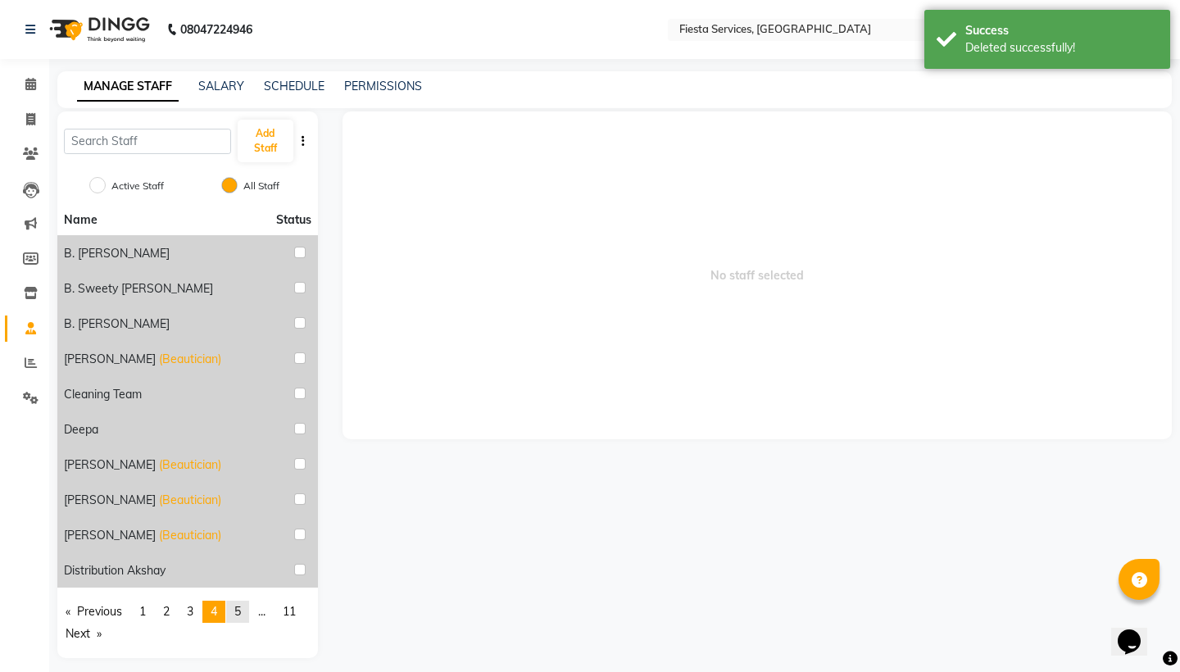
click at [237, 618] on link "page 5" at bounding box center [237, 612] width 23 height 22
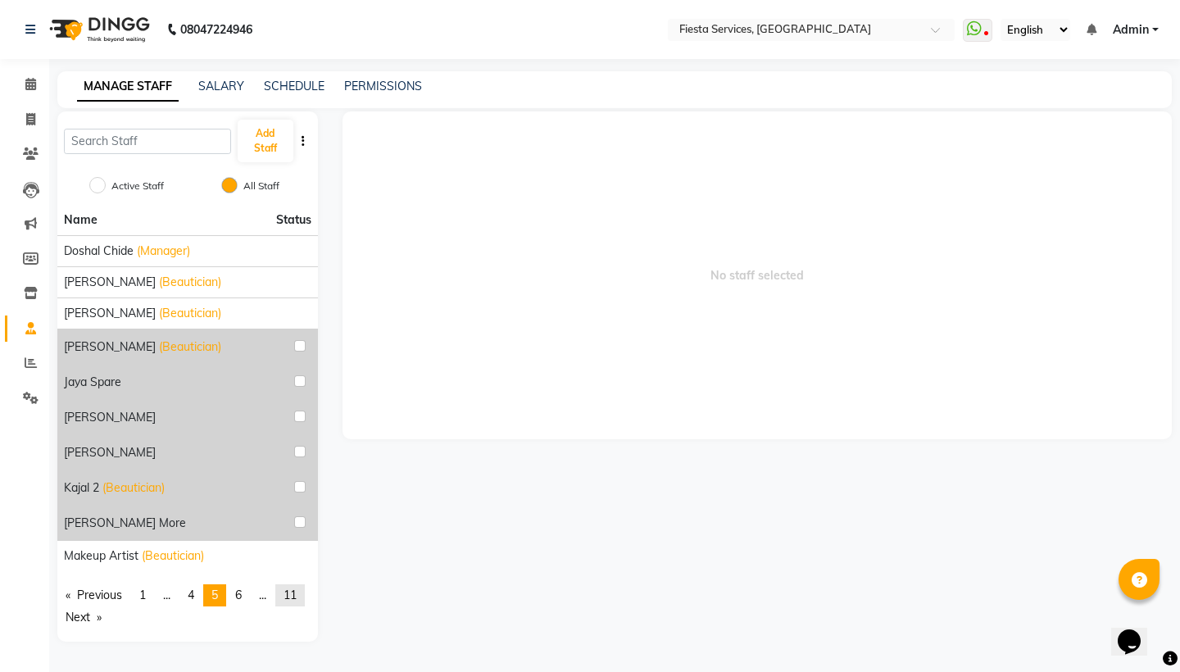
click at [297, 588] on span "11" at bounding box center [290, 595] width 13 height 15
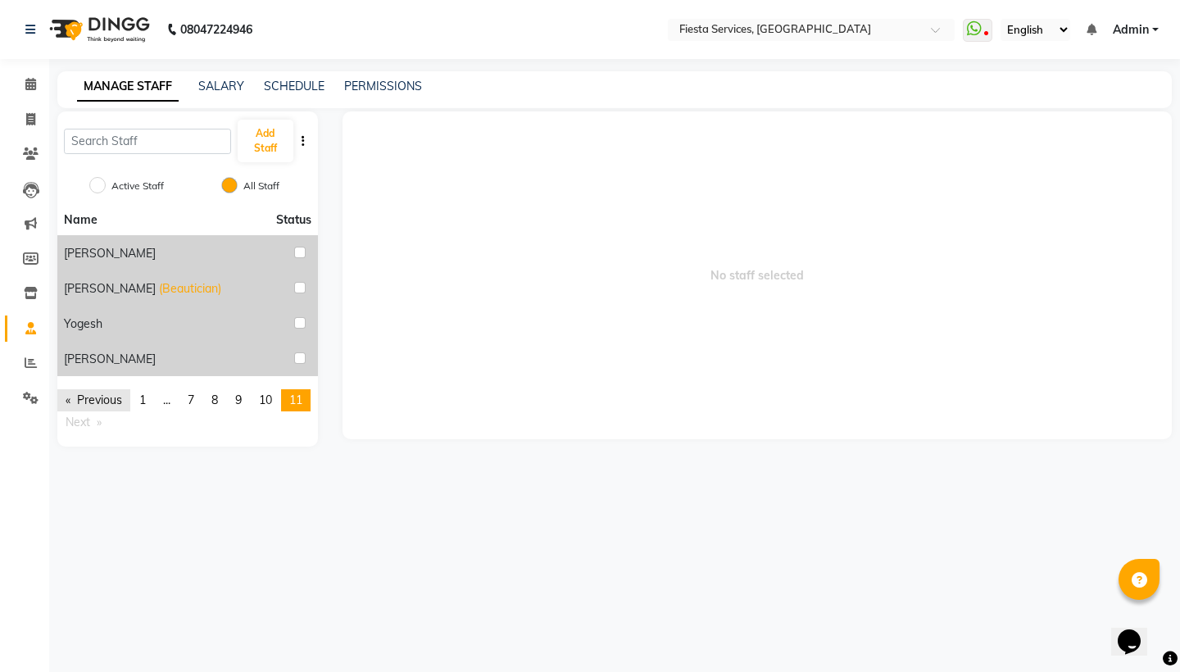
click at [107, 396] on link "Previous page" at bounding box center [93, 400] width 73 height 22
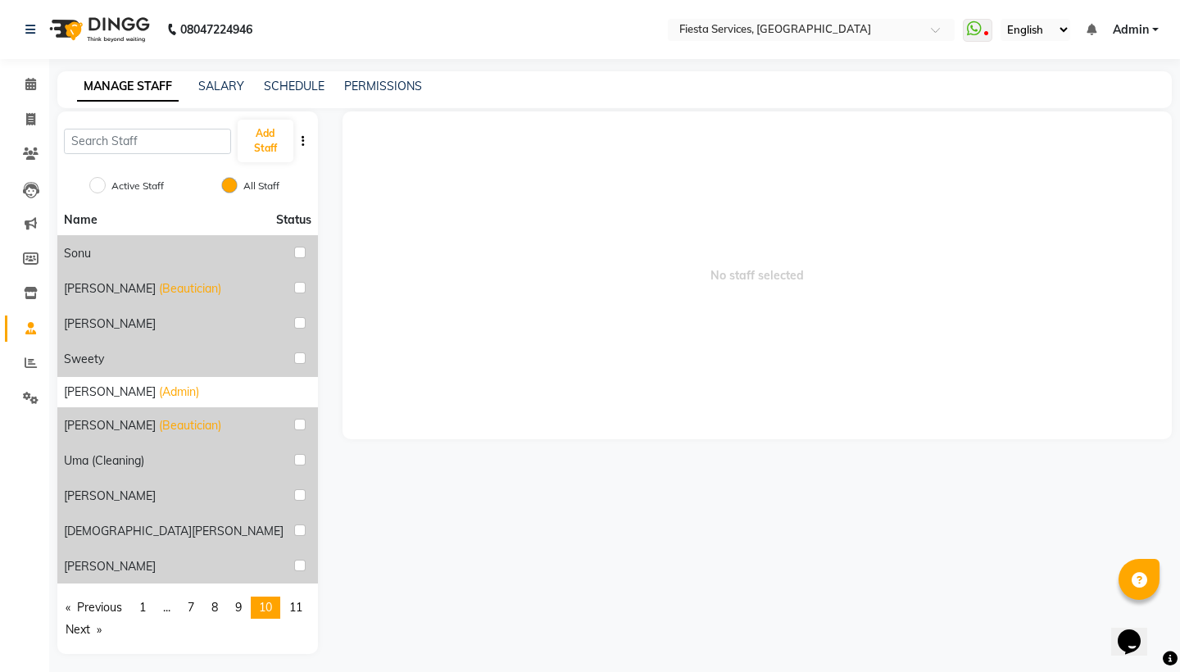
click at [97, 182] on input "Active Staff" at bounding box center [97, 185] width 16 height 16
radio input "true"
radio input "false"
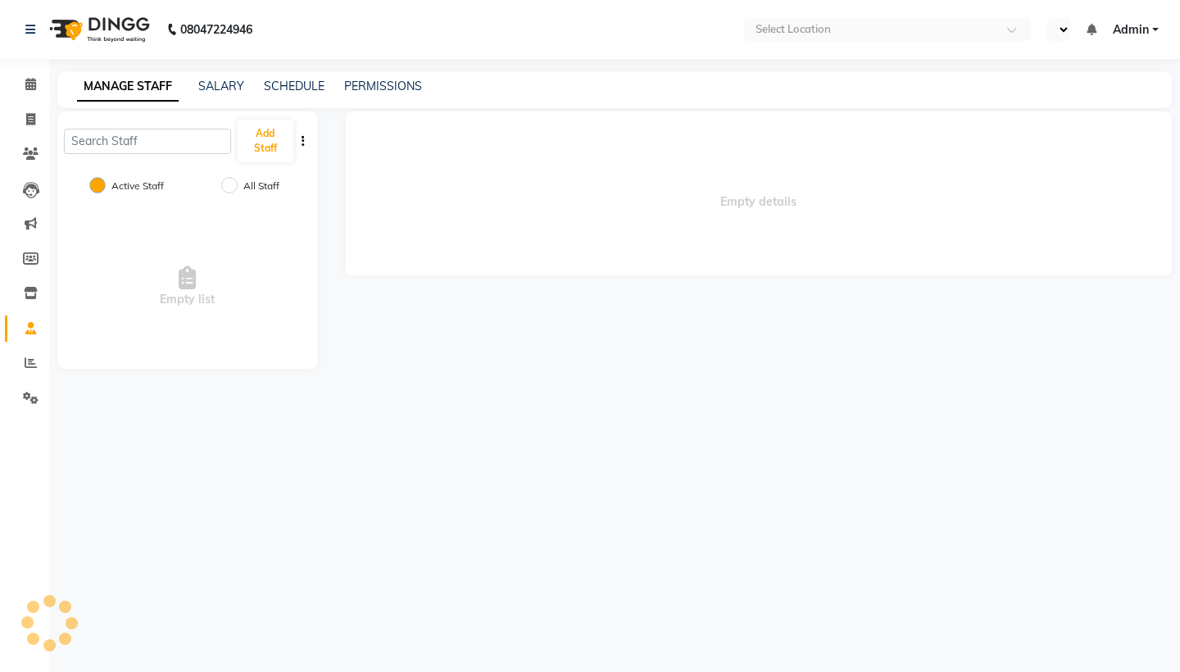
select select "en"
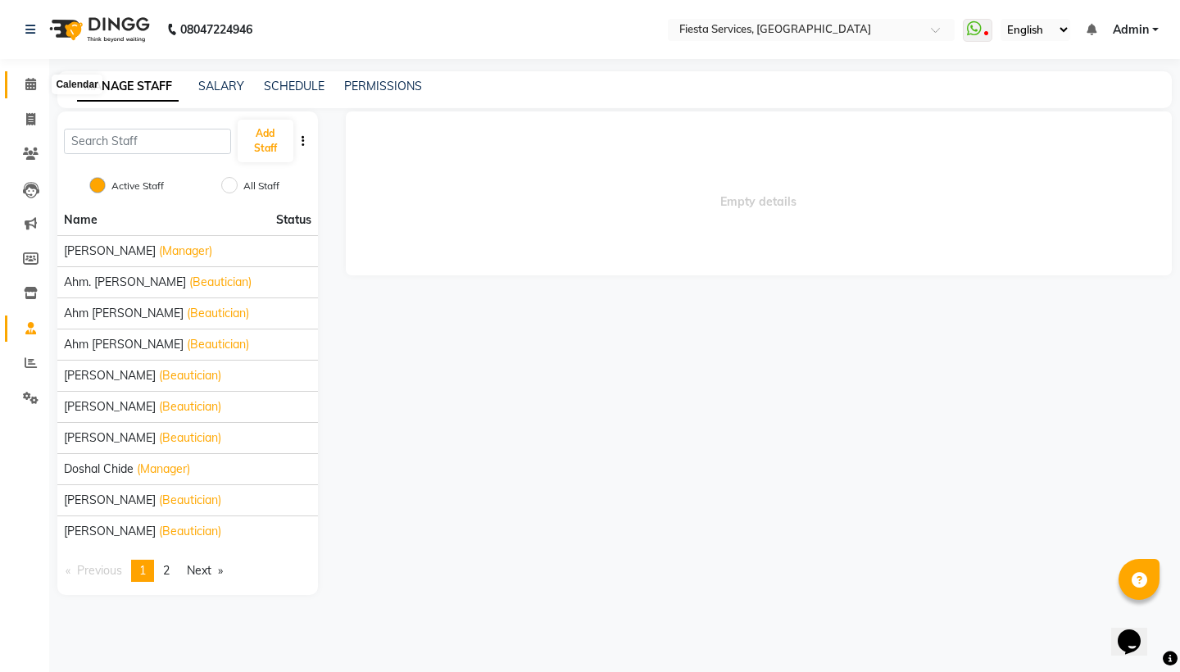
click at [25, 87] on icon at bounding box center [30, 84] width 11 height 12
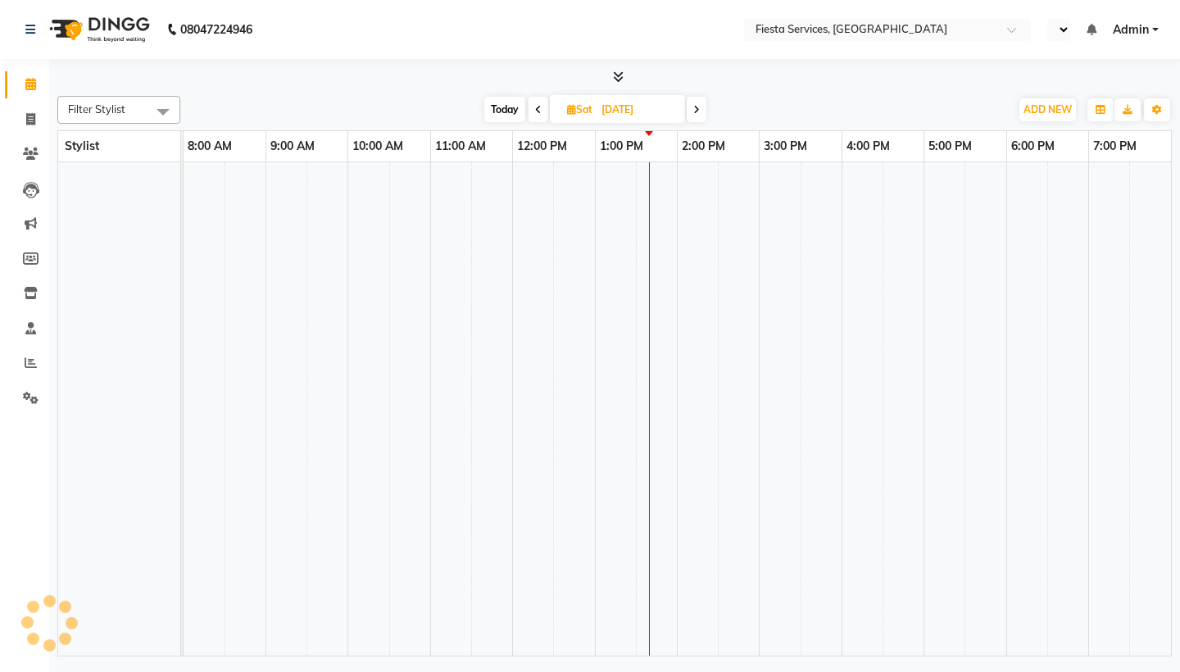
select select "en"
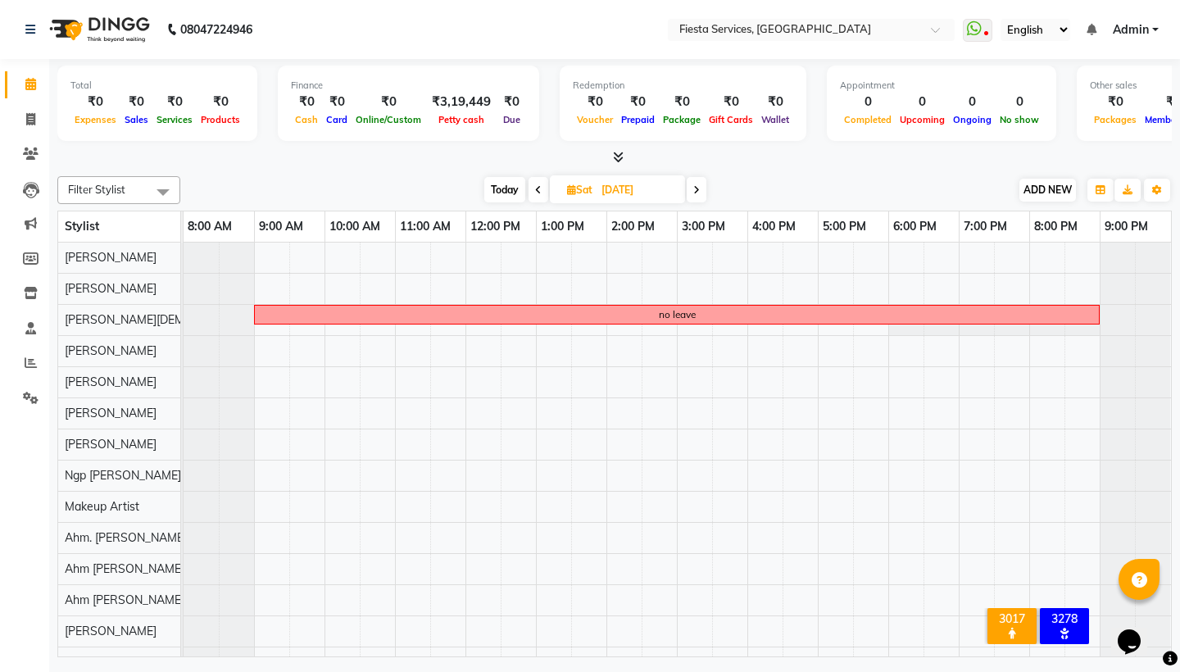
click at [1060, 188] on span "ADD NEW" at bounding box center [1048, 190] width 48 height 12
click at [1122, 288] on link "Add Attendance" at bounding box center [1141, 284] width 129 height 21
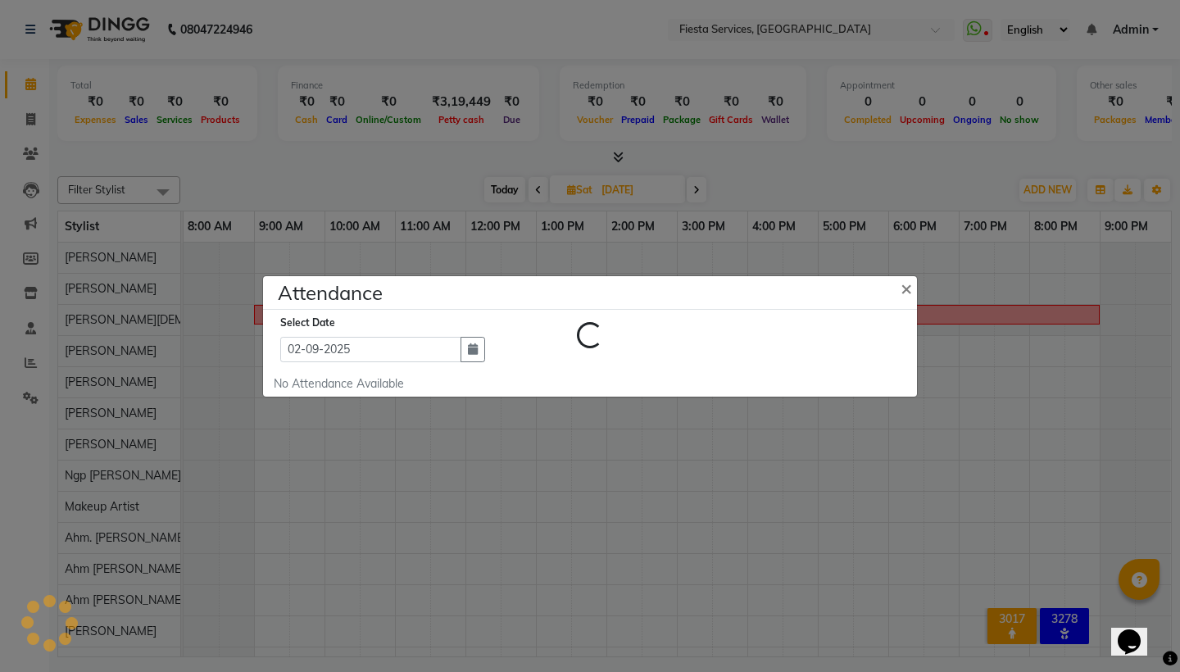
select select "A"
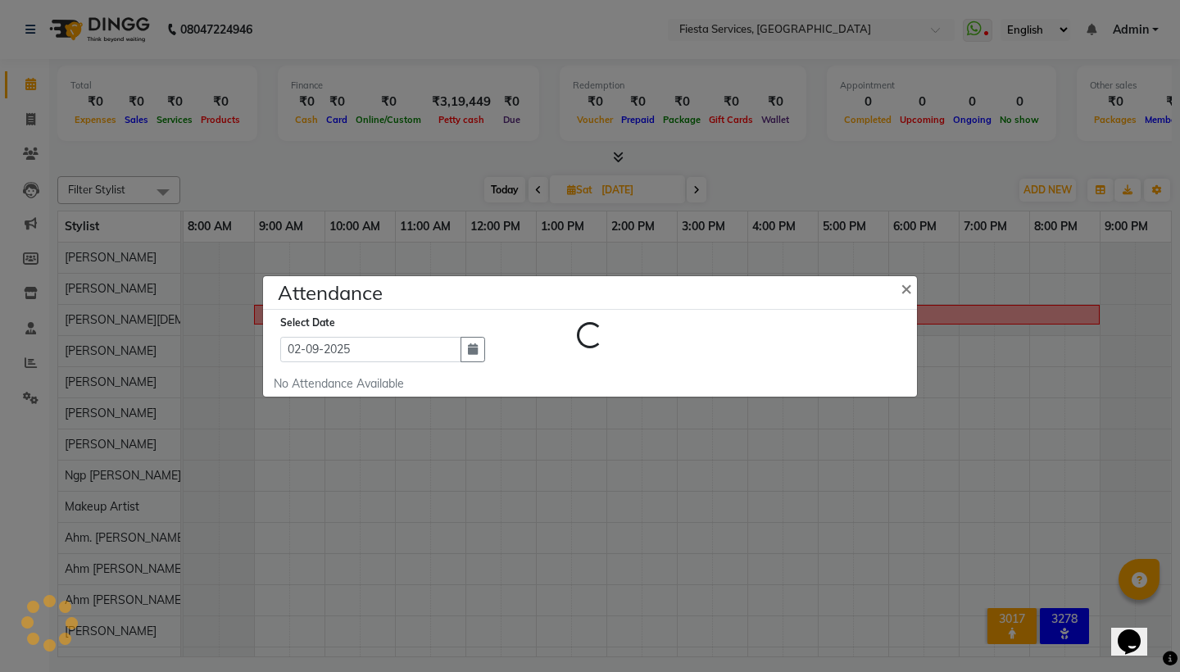
select select "A"
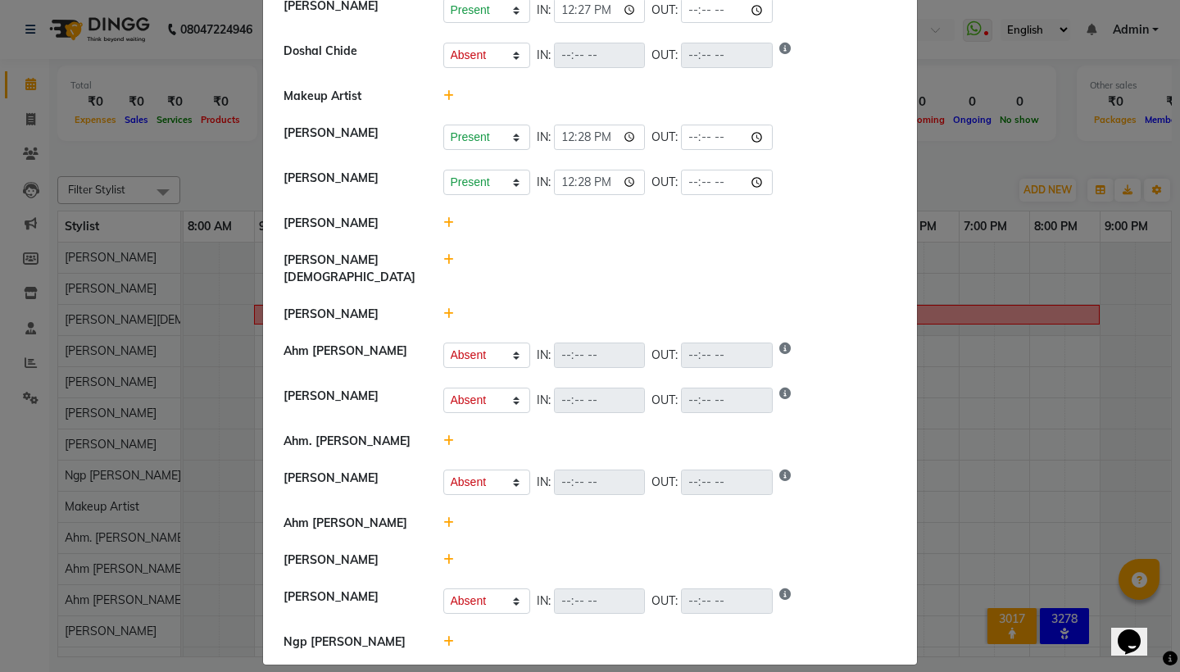
scroll to position [179, 0]
click at [447, 436] on icon at bounding box center [448, 441] width 11 height 11
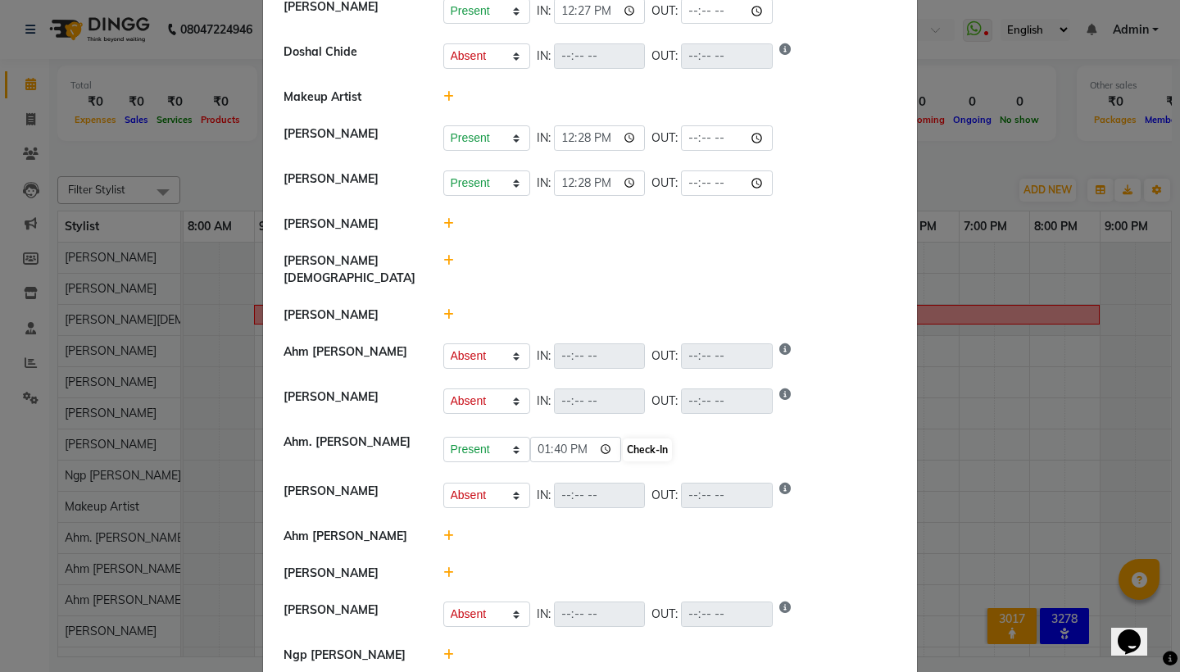
click at [628, 438] on button "Check-In" at bounding box center [647, 449] width 49 height 23
select select "A"
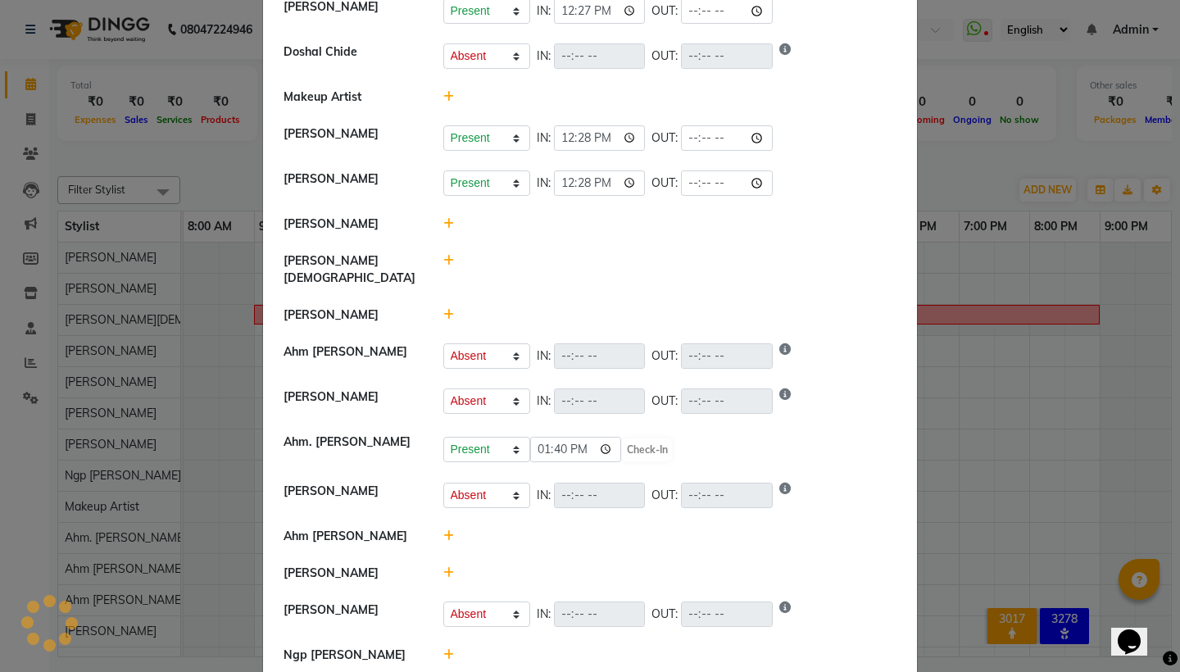
select select "A"
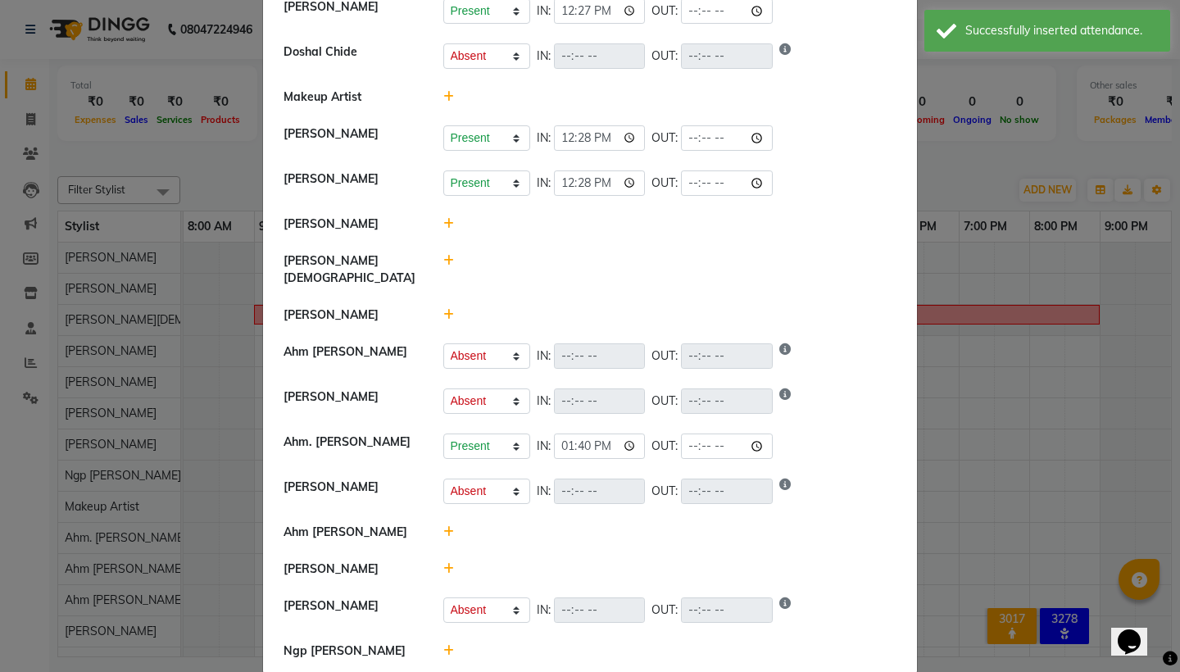
click at [448, 526] on icon at bounding box center [448, 531] width 11 height 11
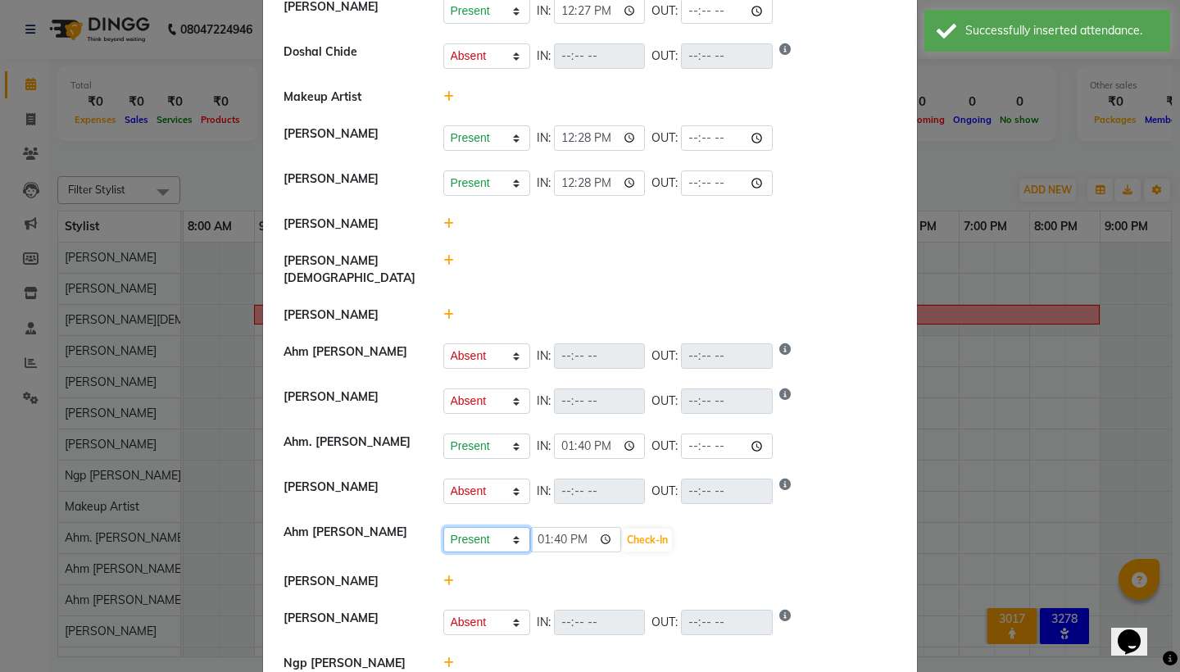
select select "A"
click at [547, 529] on button "Save" at bounding box center [548, 540] width 32 height 23
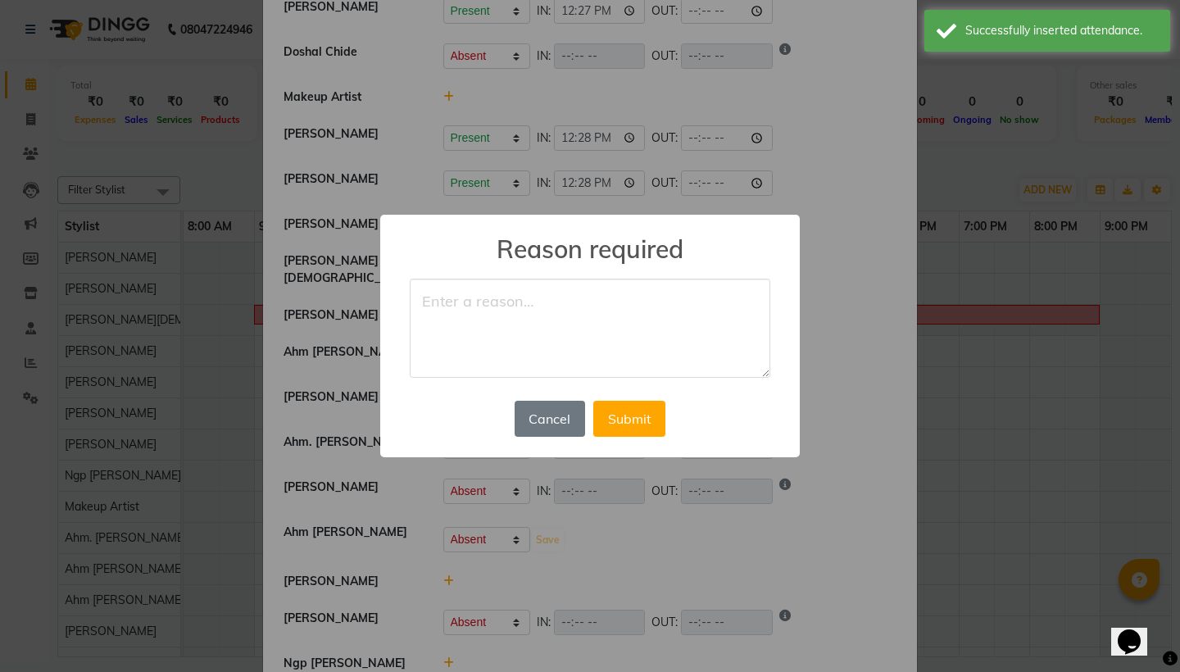
click at [531, 320] on textarea at bounding box center [590, 329] width 361 height 100
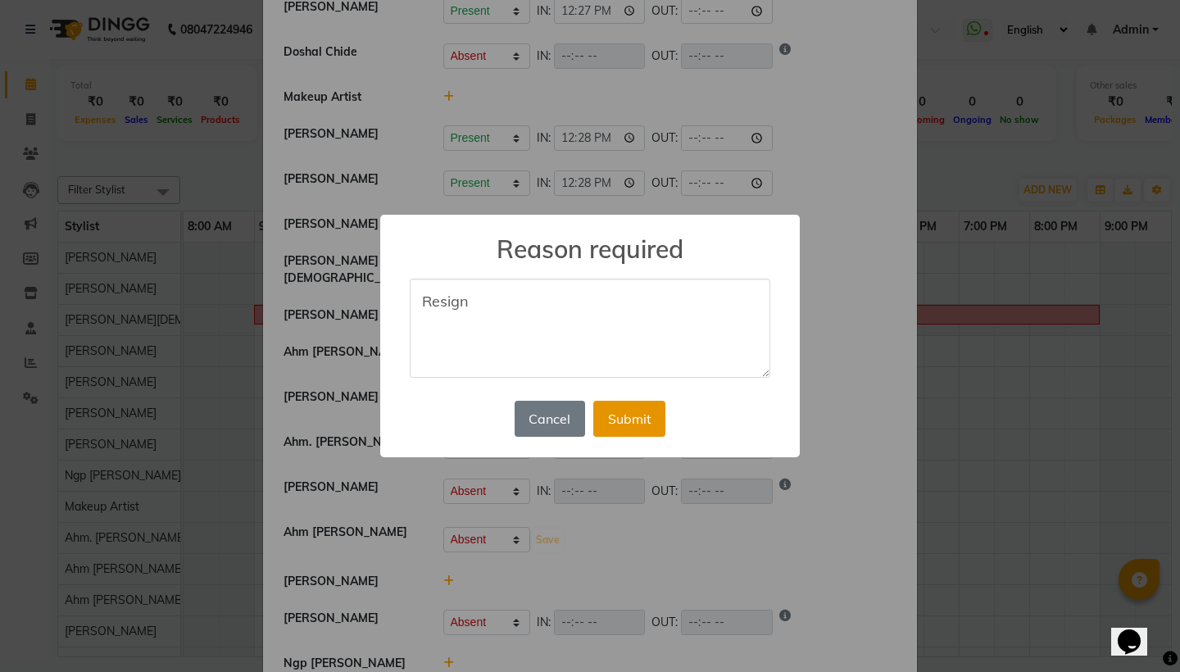
type textarea "Resign"
click at [636, 415] on button "Submit" at bounding box center [629, 419] width 72 height 36
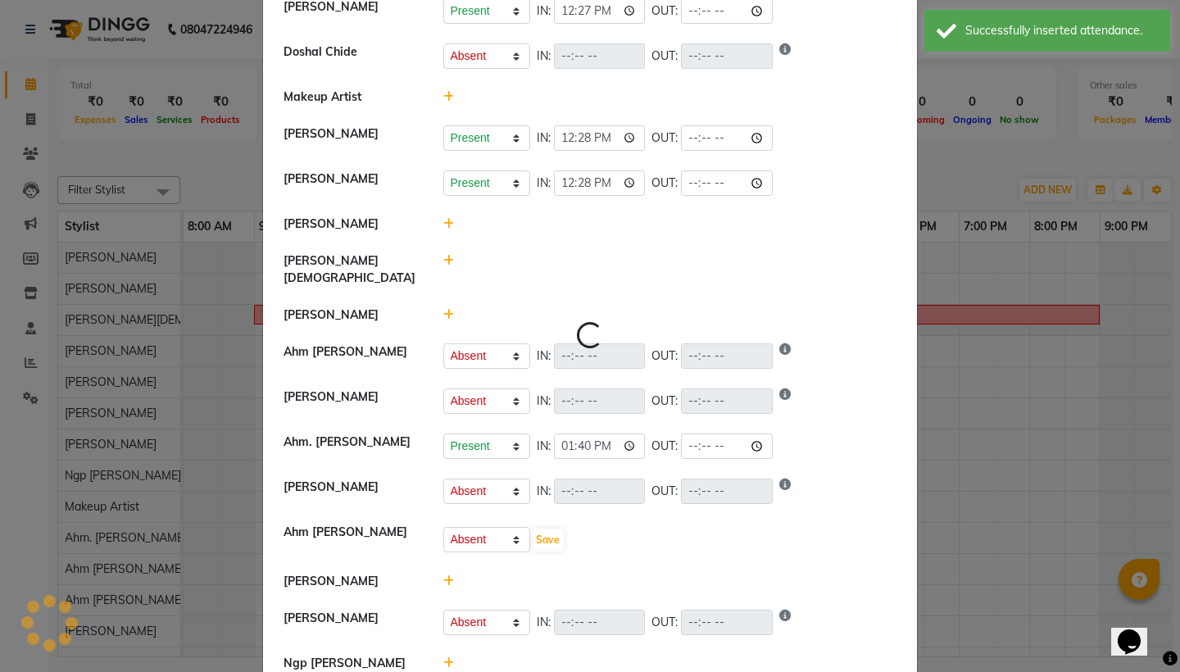
select select "A"
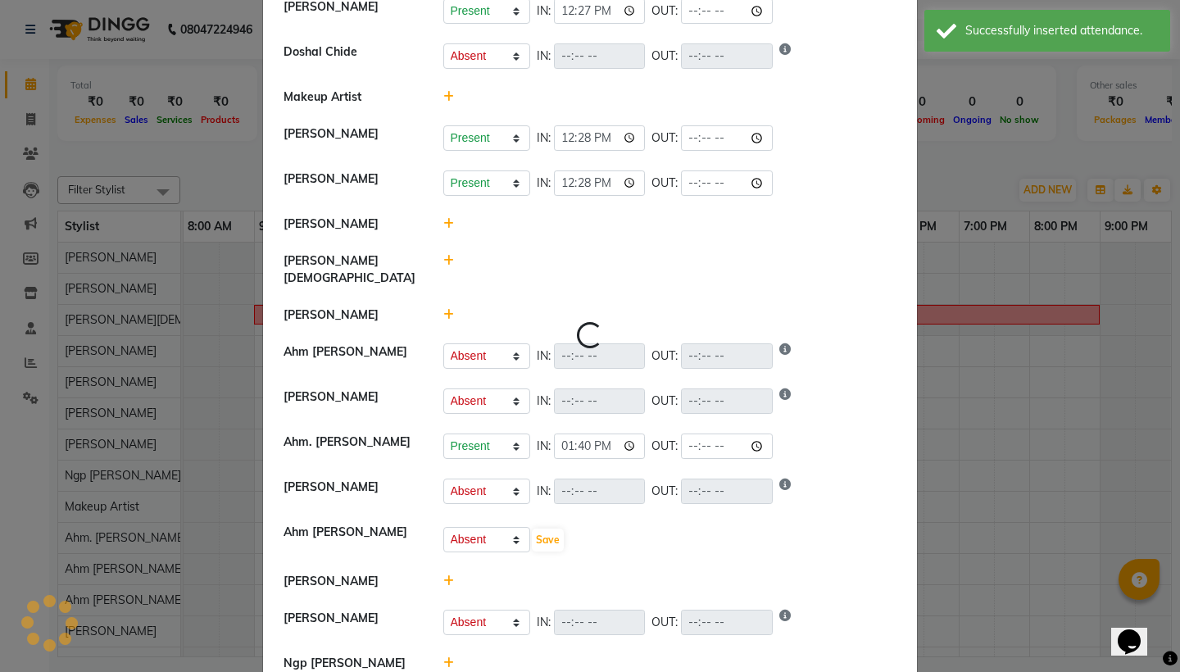
select select "A"
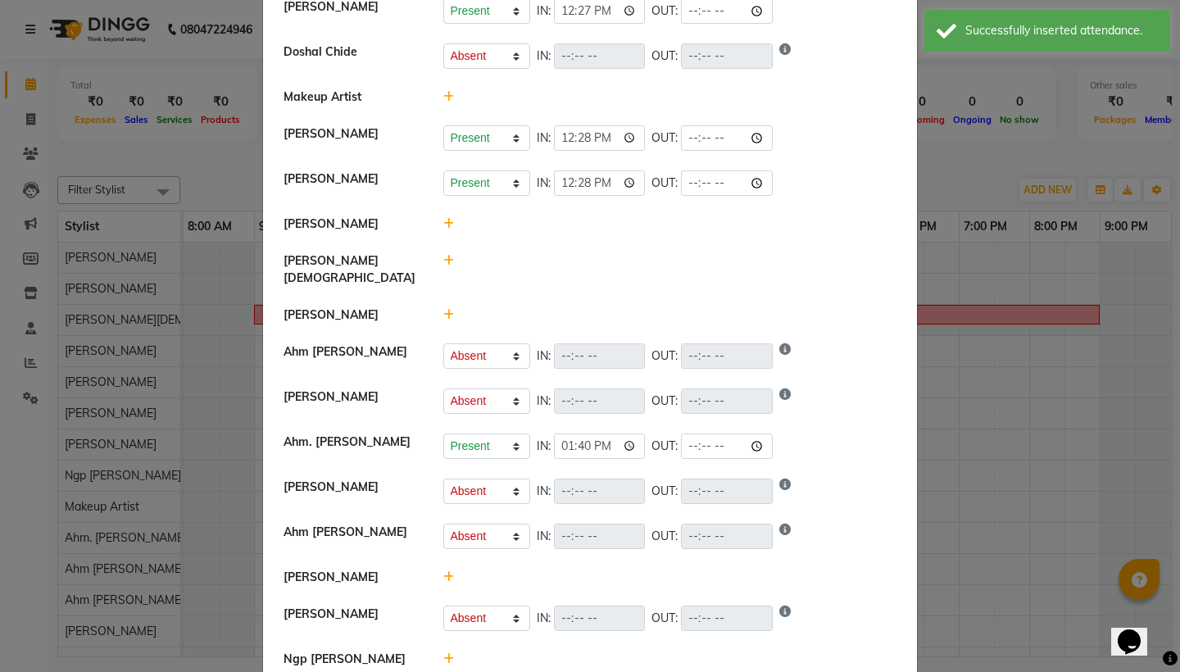
click at [447, 571] on icon at bounding box center [448, 576] width 11 height 11
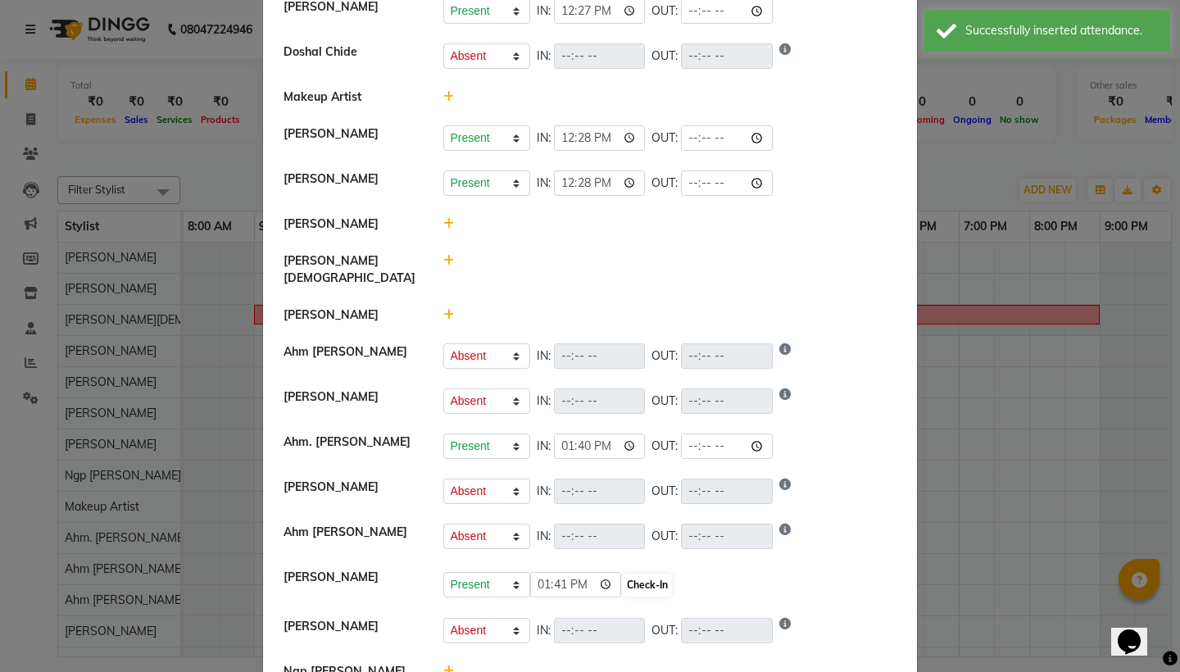
click at [623, 576] on button "Check-In" at bounding box center [647, 585] width 49 height 23
select select "A"
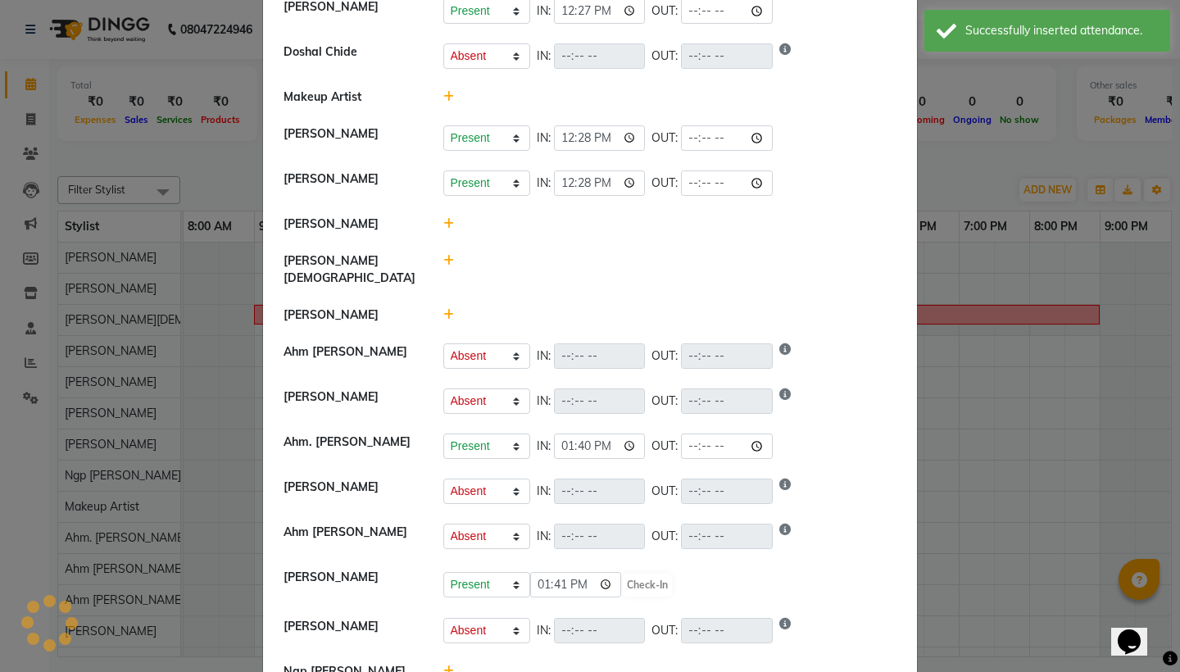
select select "A"
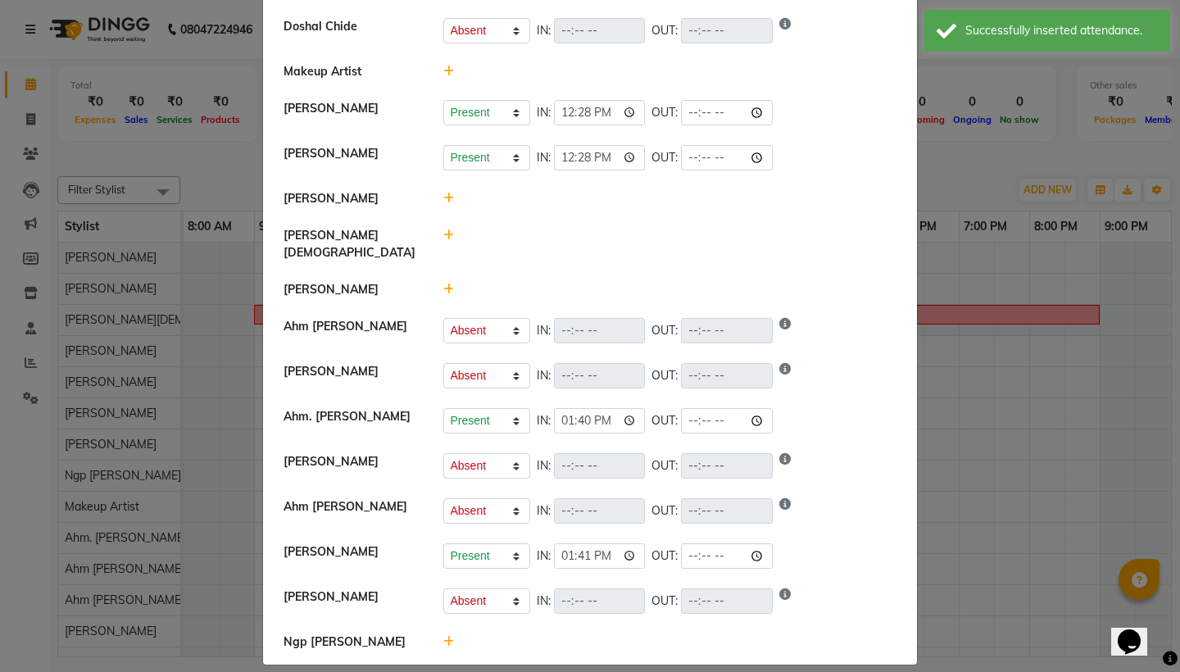
scroll to position [204, 0]
click at [452, 637] on icon at bounding box center [448, 642] width 11 height 11
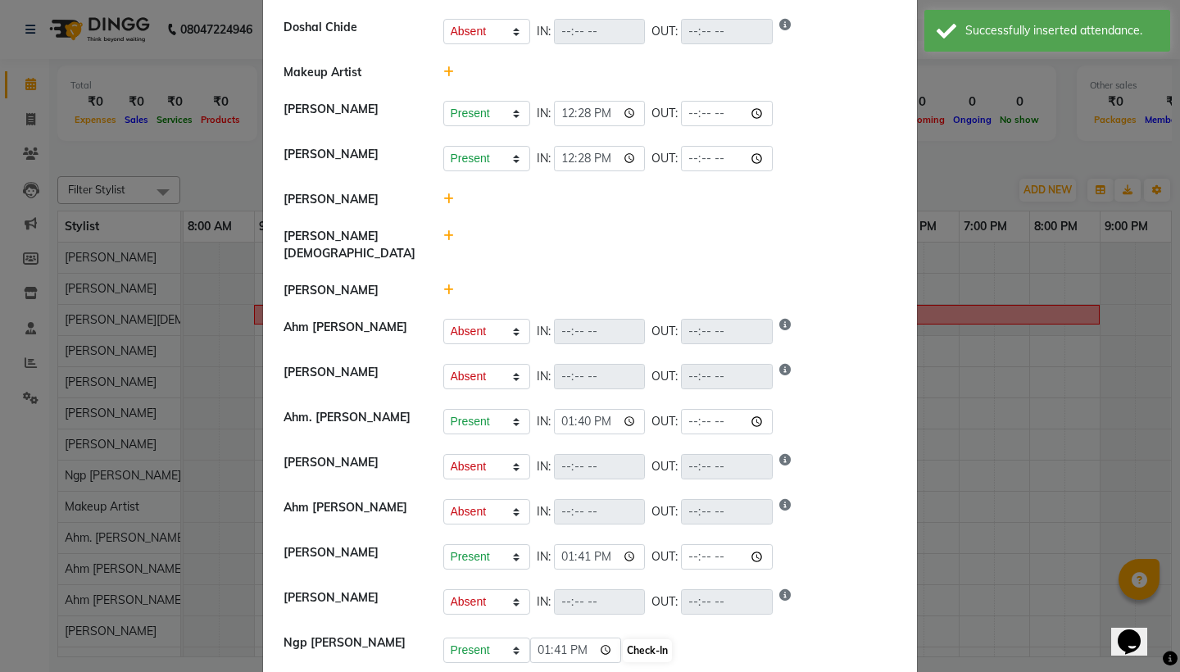
click at [625, 639] on button "Check-In" at bounding box center [647, 650] width 49 height 23
select select "A"
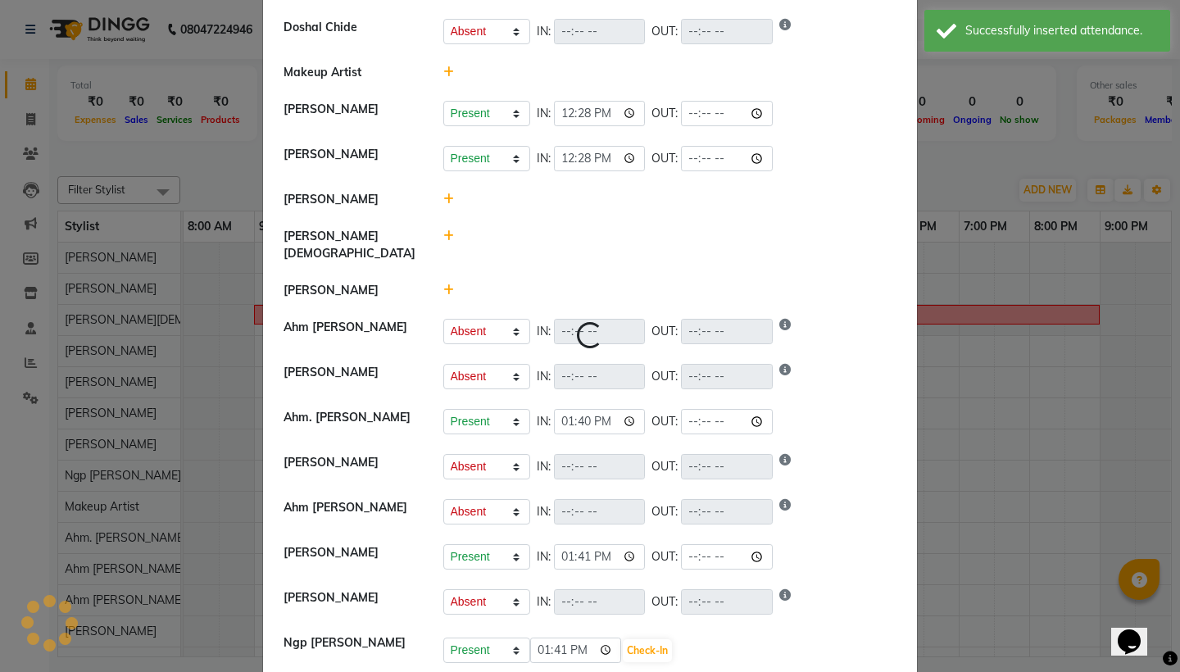
select select "A"
click at [447, 239] on icon at bounding box center [448, 235] width 11 height 11
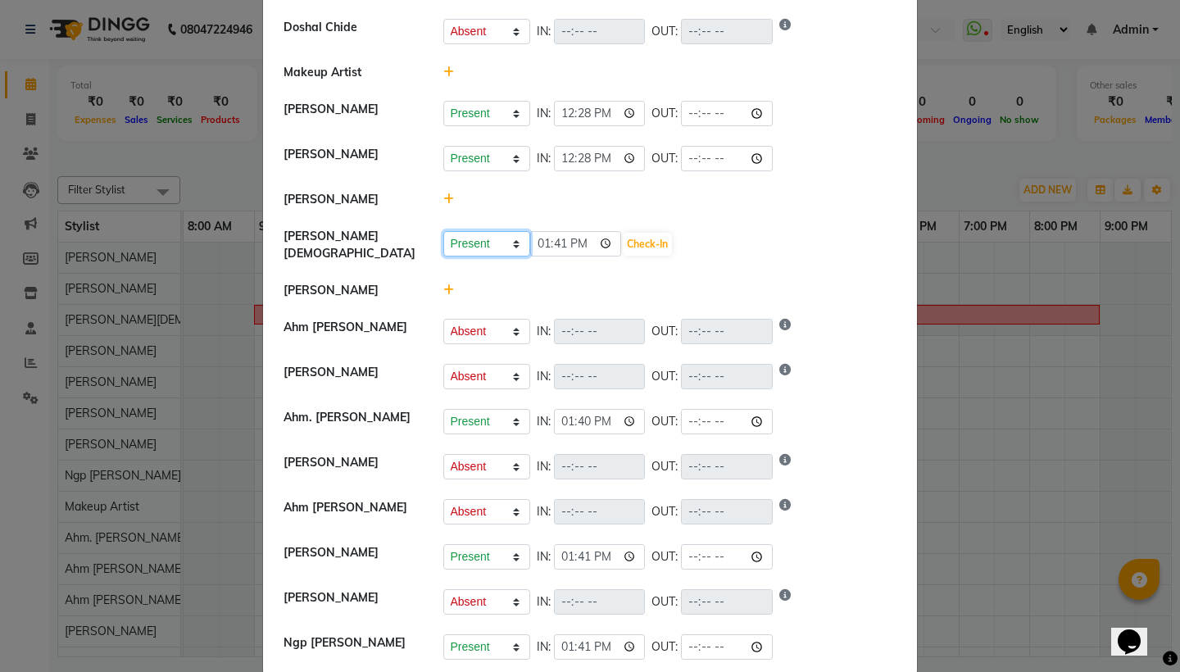
select select "A"
click at [550, 247] on button "Save" at bounding box center [548, 244] width 32 height 23
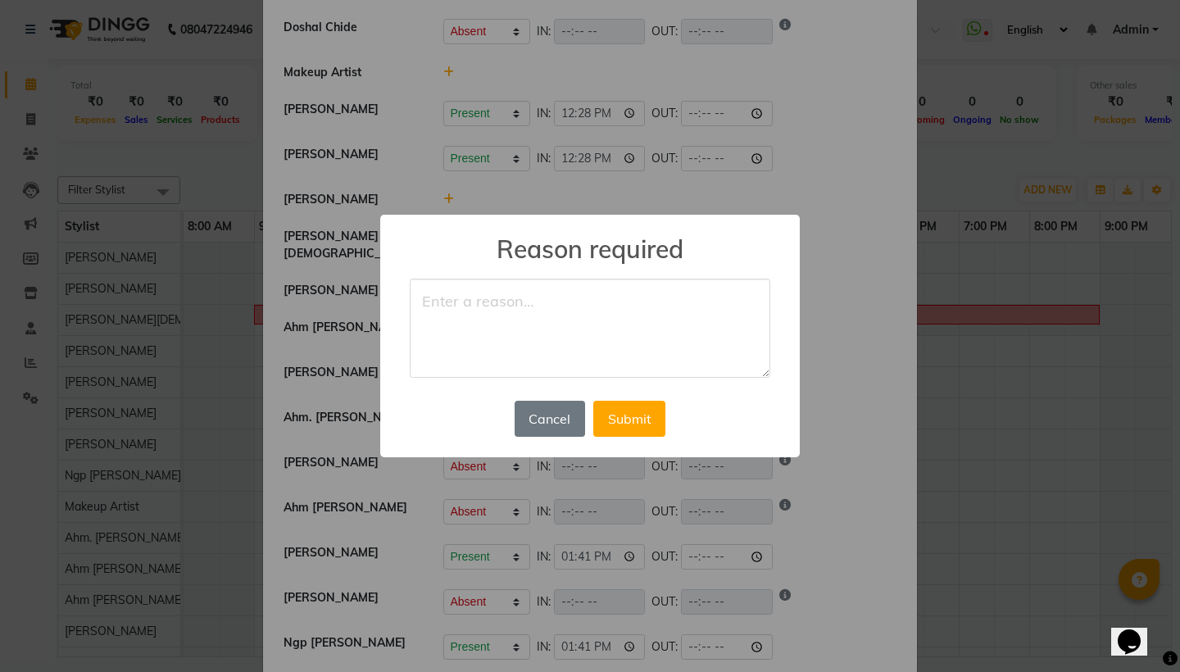
click at [518, 320] on textarea at bounding box center [590, 329] width 361 height 100
type textarea "P"
type textarea "PL"
click at [643, 418] on button "Submit" at bounding box center [629, 419] width 72 height 36
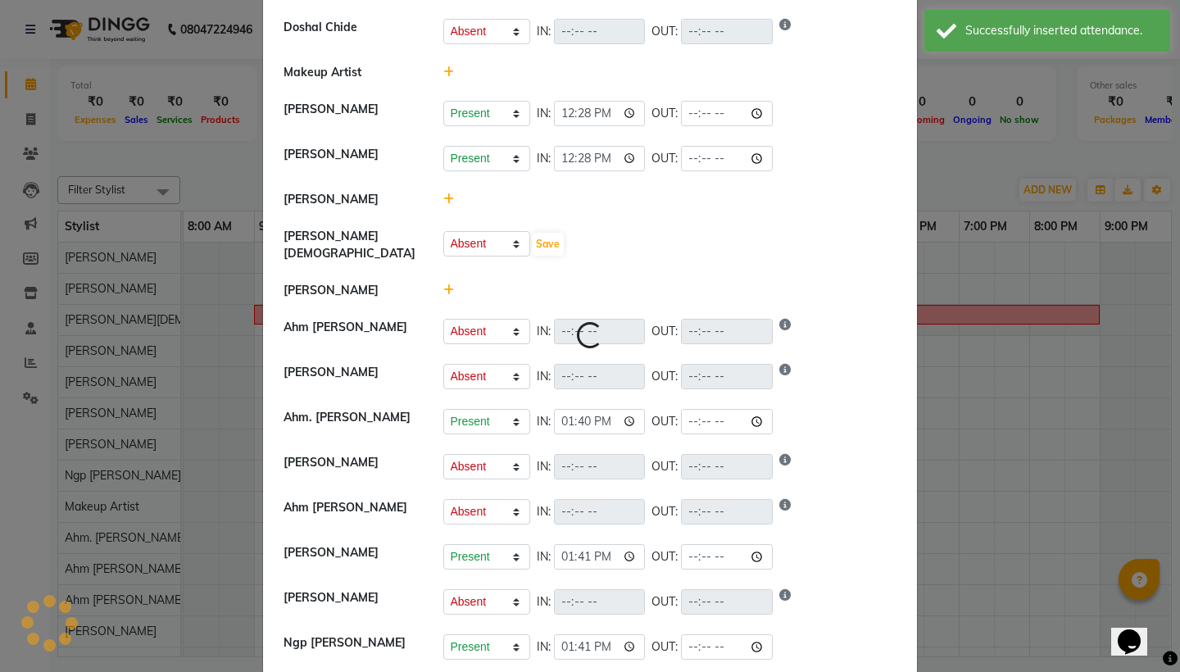
select select "A"
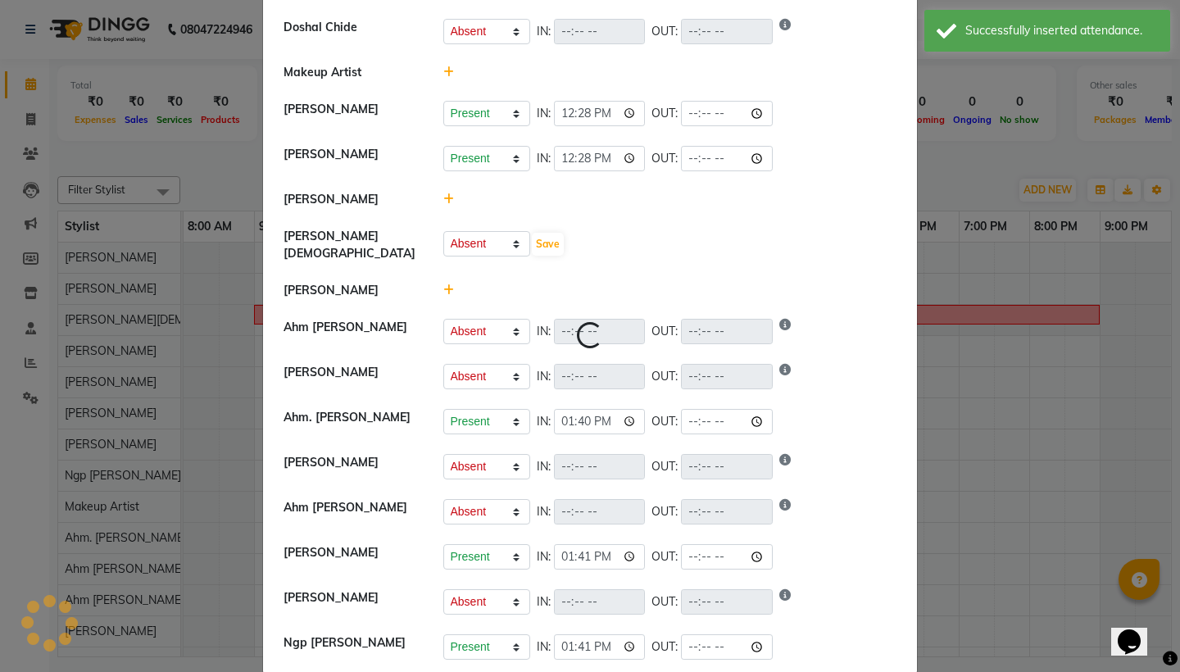
select select "A"
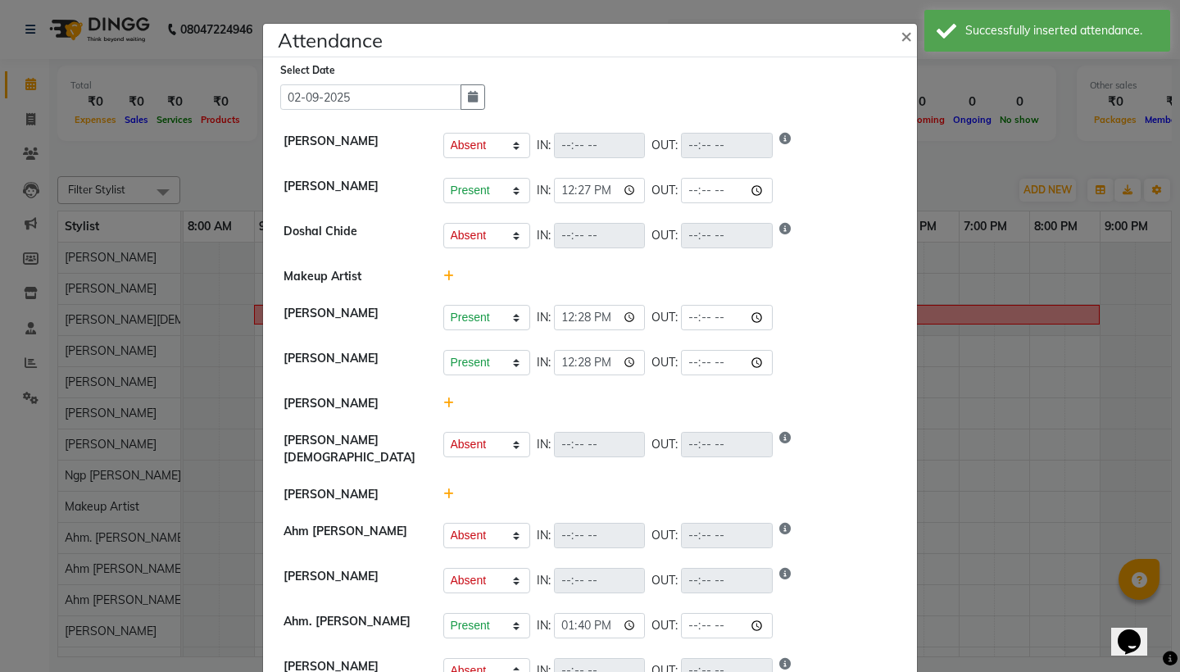
scroll to position [0, 0]
click at [911, 37] on span "×" at bounding box center [906, 35] width 11 height 25
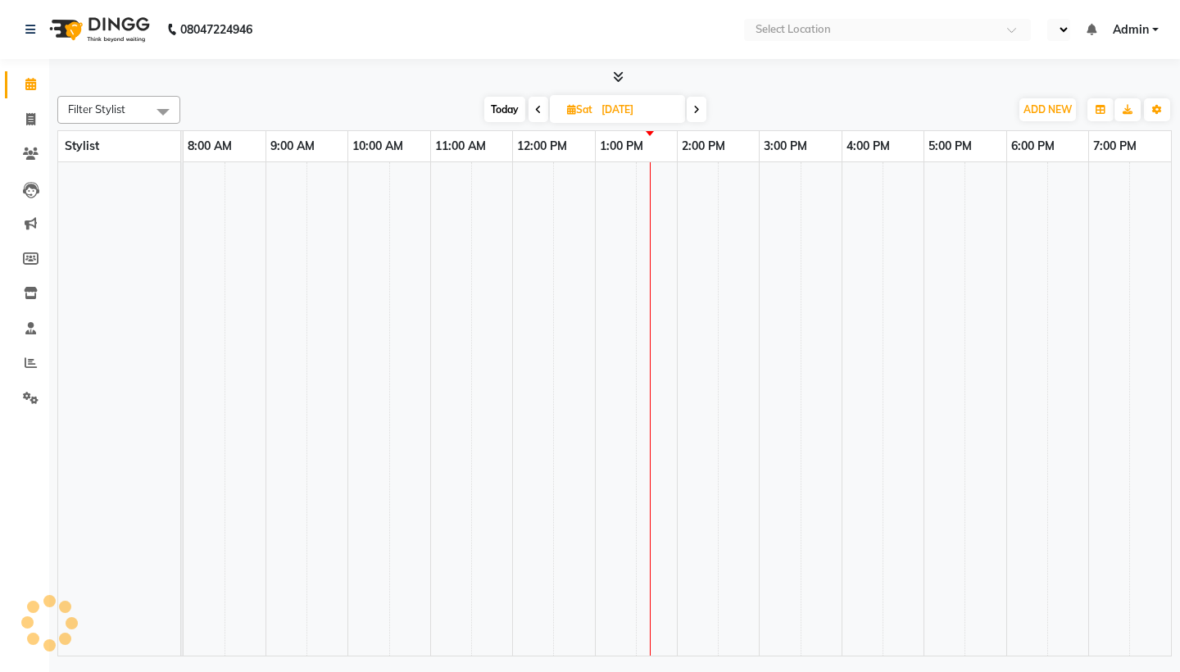
select select "en"
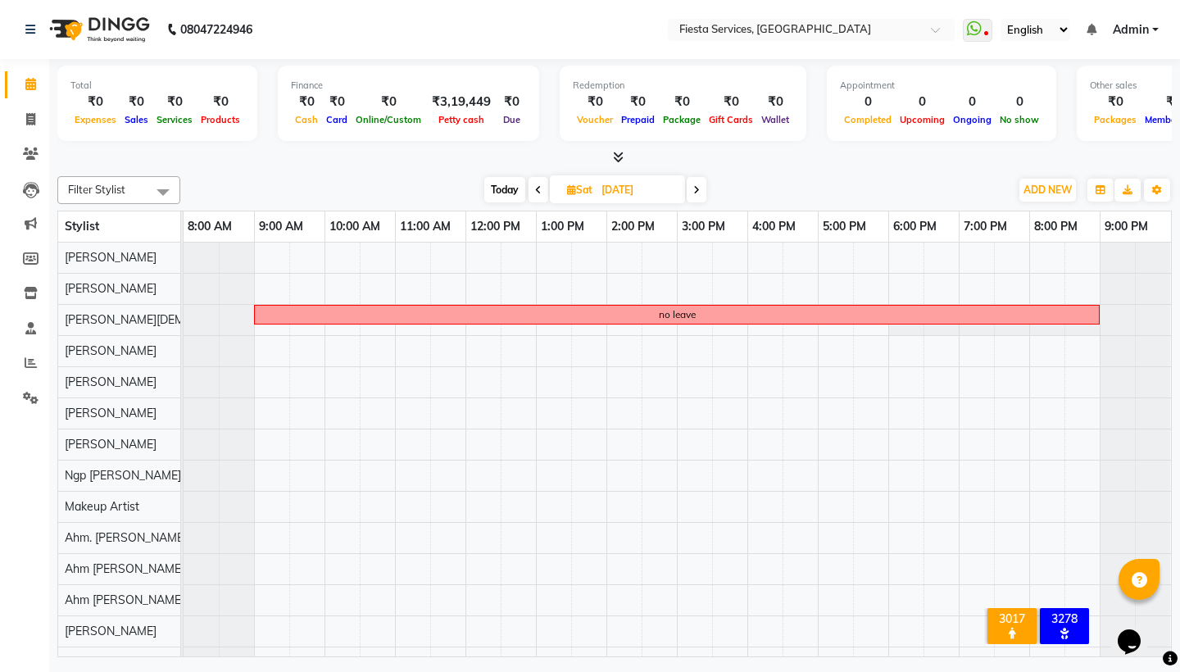
click at [511, 185] on span "Today" at bounding box center [504, 189] width 41 height 25
type input "02-09-2025"
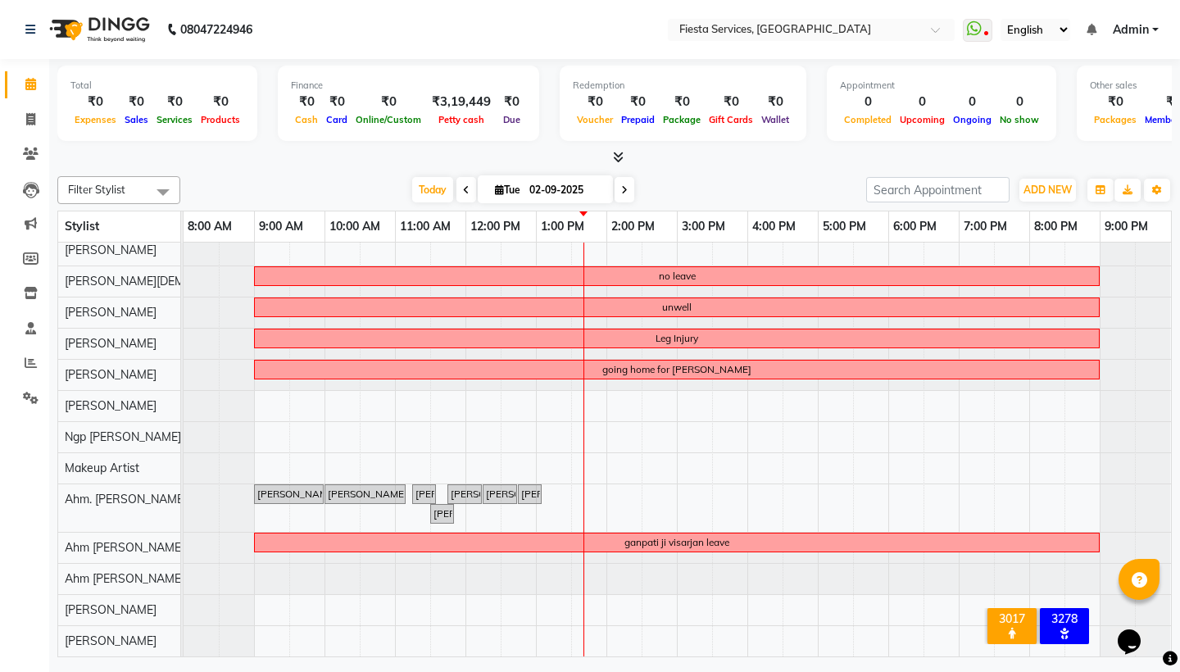
scroll to position [39, 0]
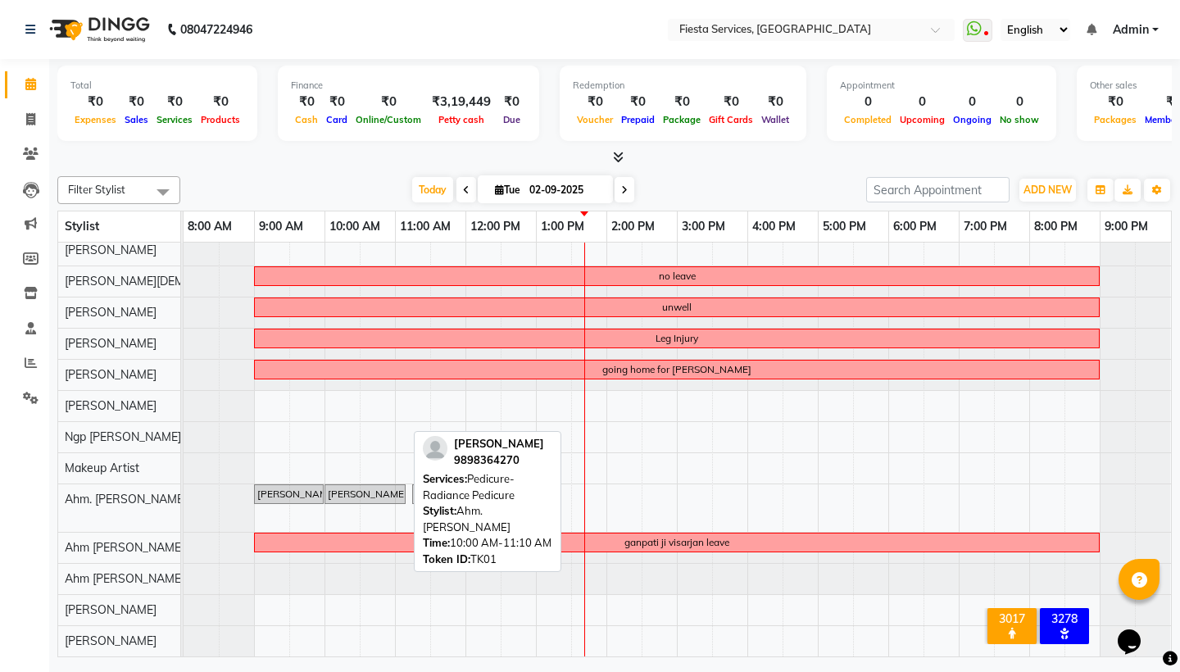
click at [382, 497] on div "Palak Sheth, TK01, 10:00 AM-11:10 AM, Pedicure-Radiance Pedicure" at bounding box center [365, 494] width 78 height 15
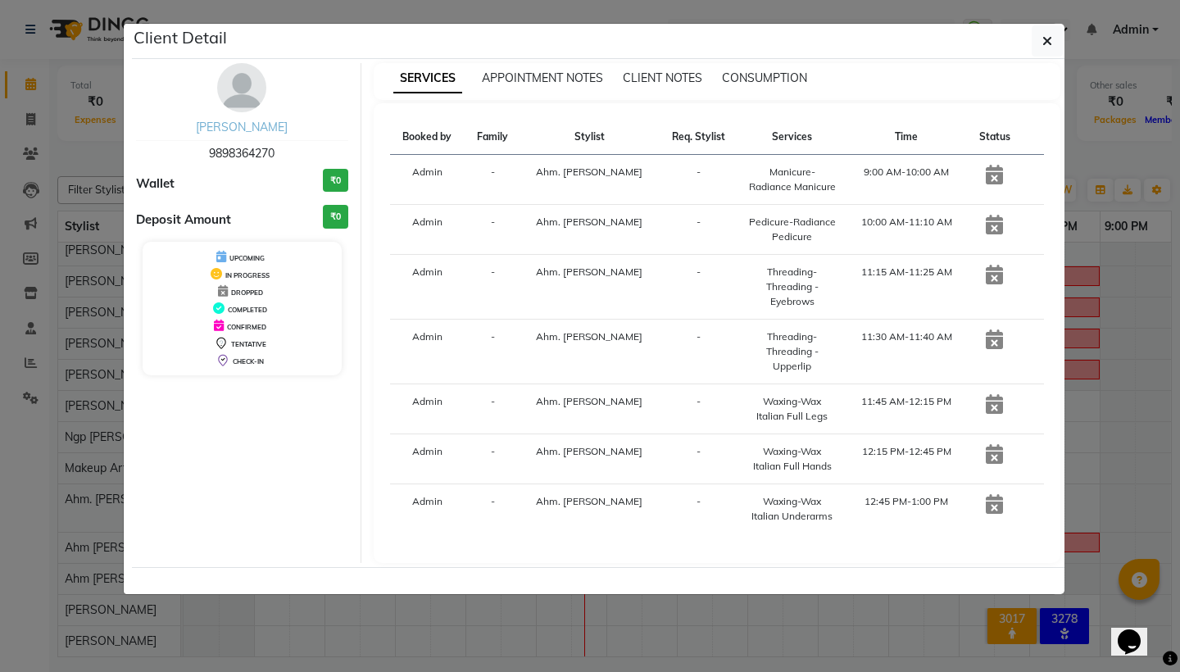
click at [249, 126] on link "Palak Sheth" at bounding box center [242, 127] width 92 height 15
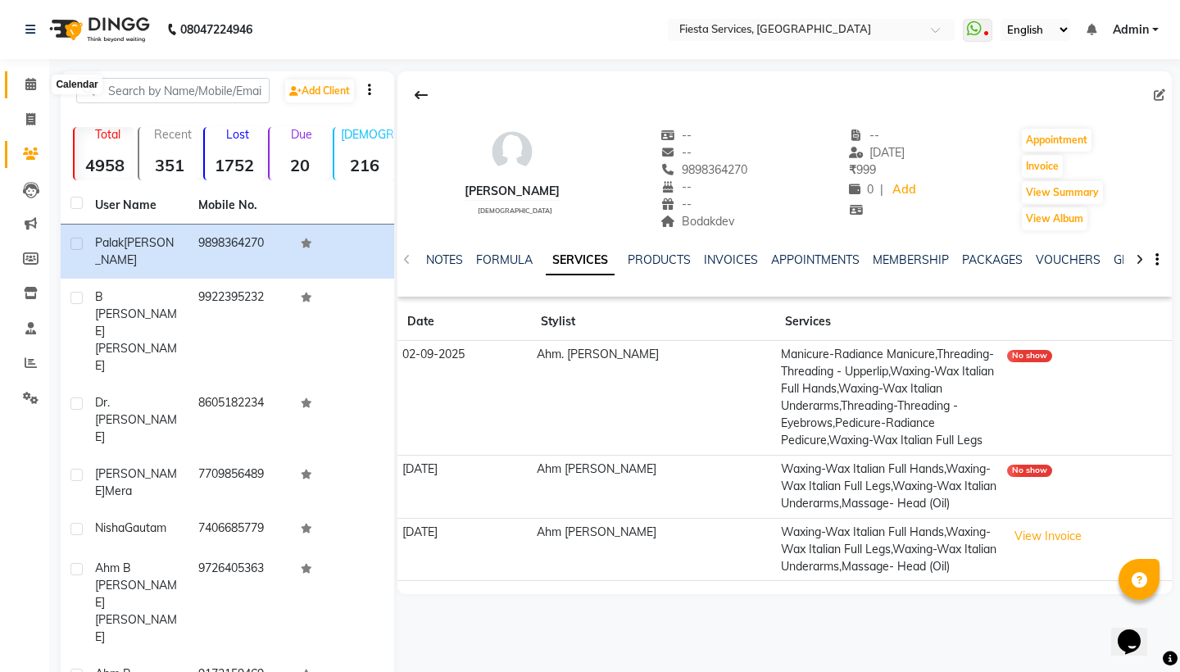
click at [34, 79] on icon at bounding box center [30, 84] width 11 height 12
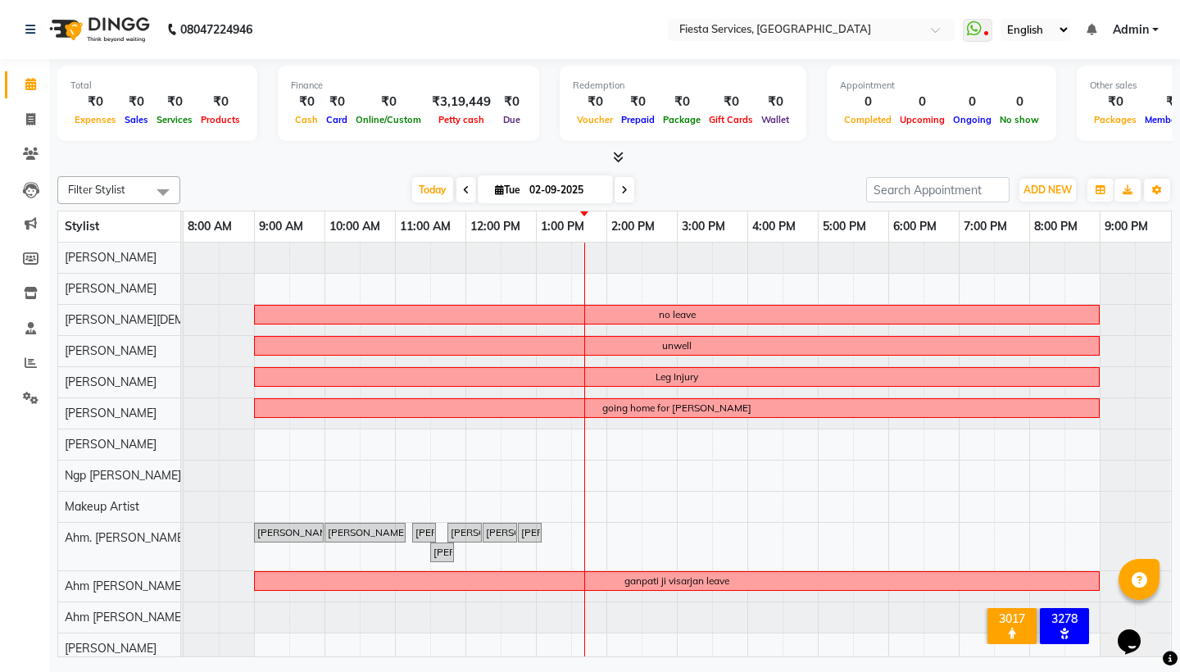
click at [622, 193] on span at bounding box center [625, 189] width 20 height 25
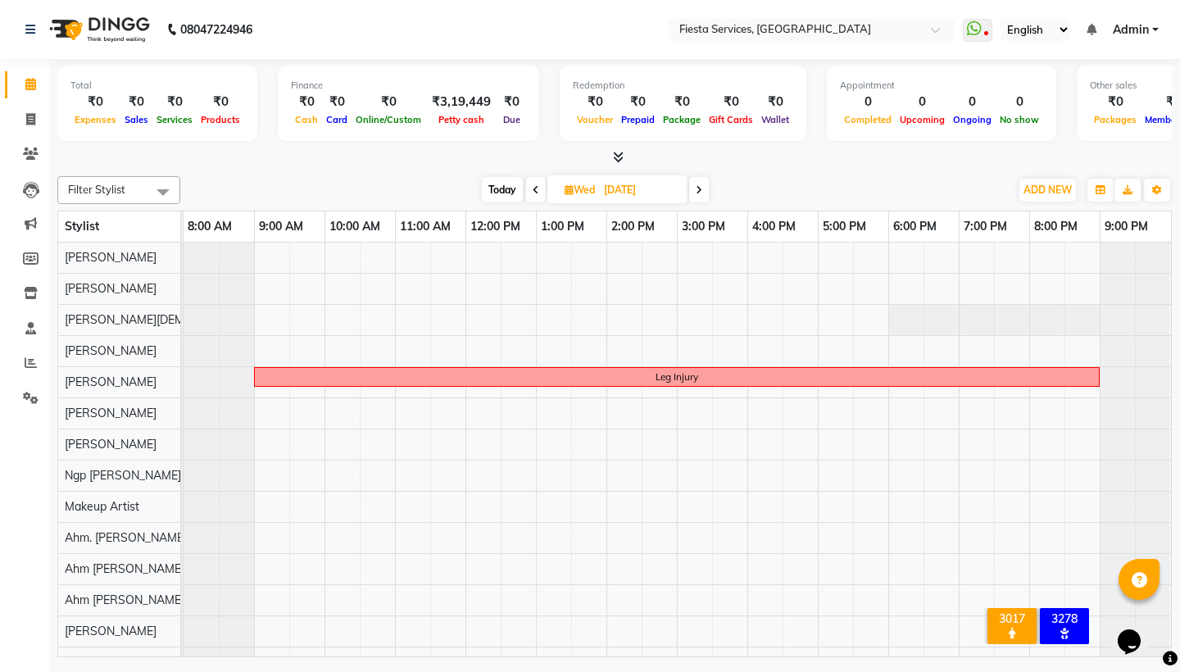
click at [701, 192] on icon at bounding box center [699, 190] width 7 height 10
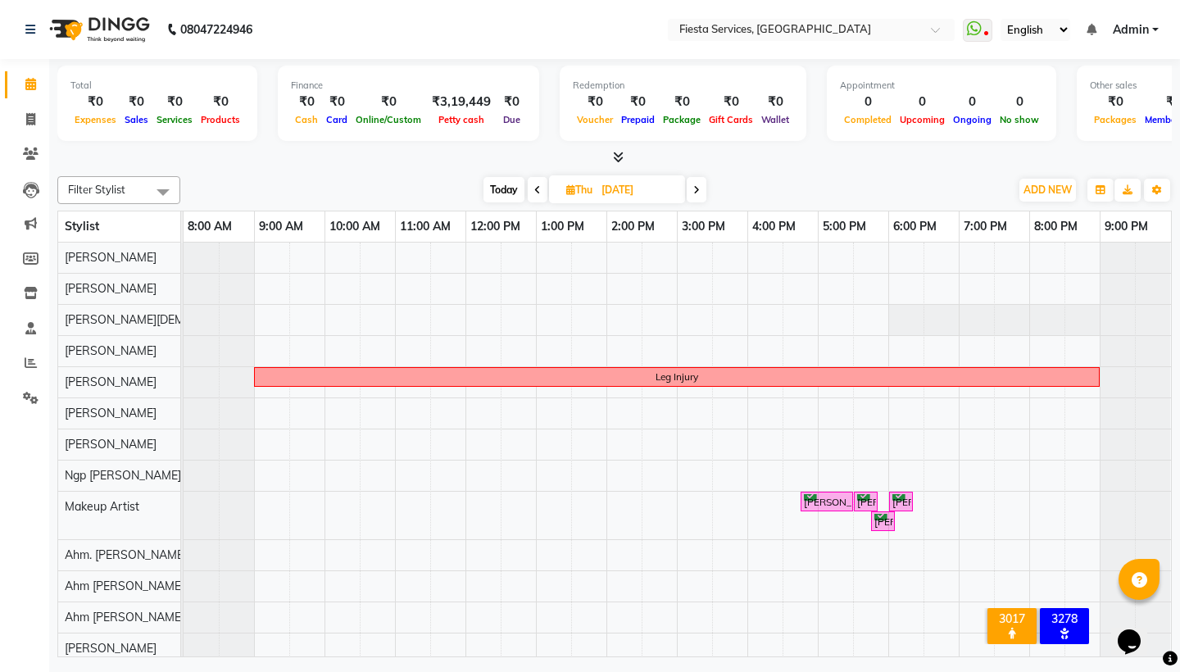
click at [538, 185] on icon at bounding box center [537, 190] width 7 height 10
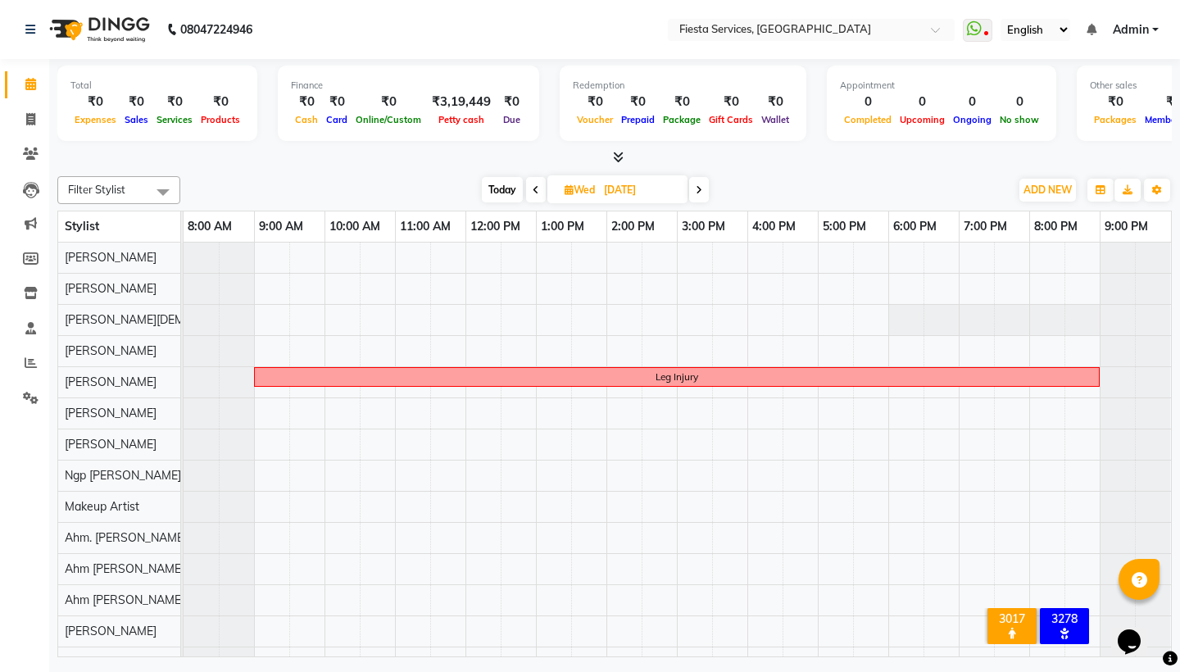
click at [538, 184] on span at bounding box center [536, 189] width 20 height 25
type input "02-09-2025"
